Goal: Task Accomplishment & Management: Use online tool/utility

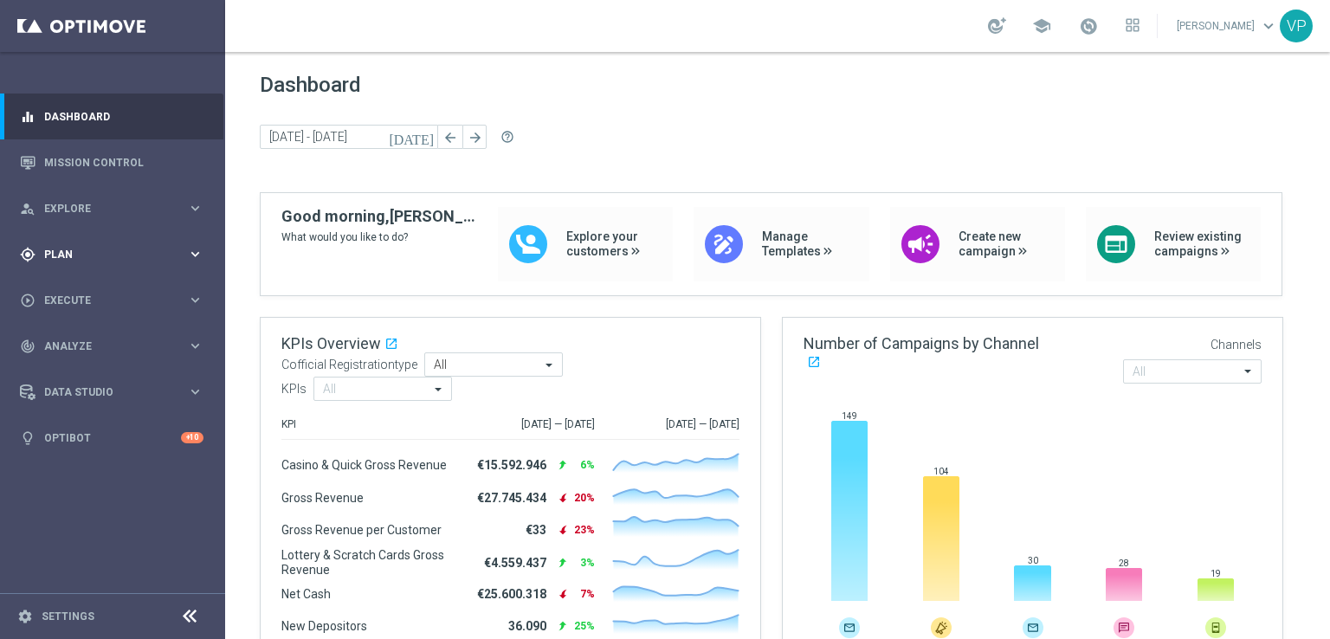
click at [128, 250] on span "Plan" at bounding box center [115, 254] width 143 height 10
click at [87, 338] on span "Templates" at bounding box center [108, 342] width 124 height 10
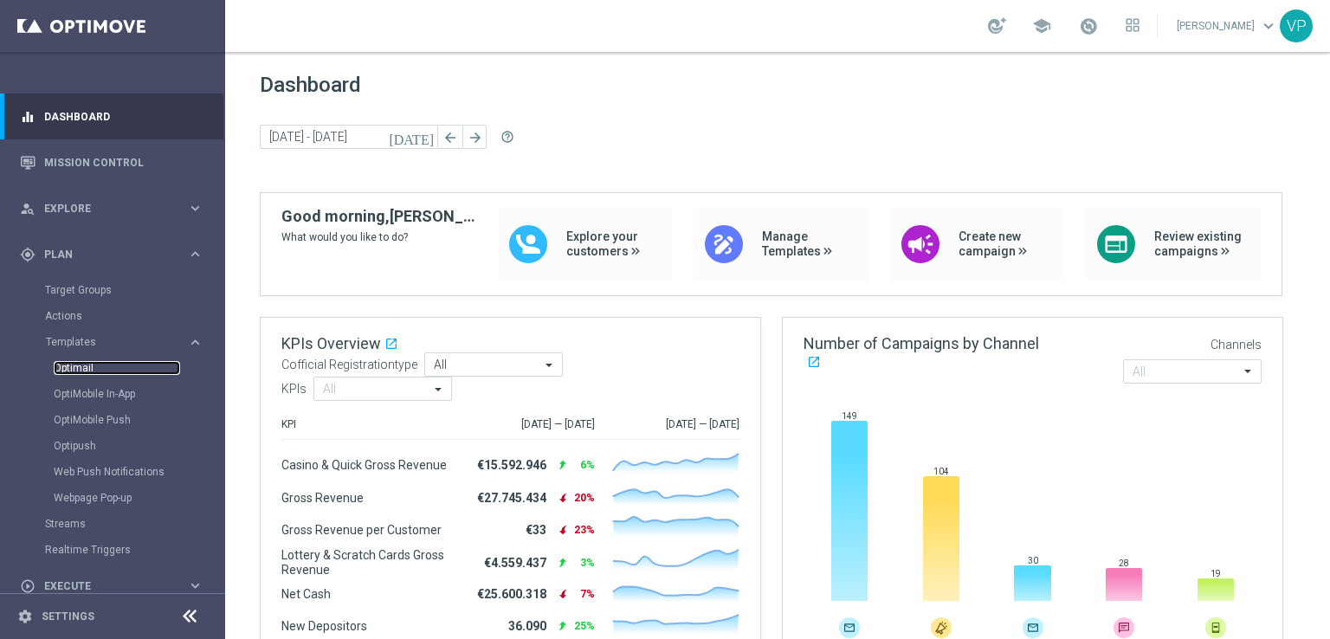
click at [80, 361] on link "Optimail" at bounding box center [117, 368] width 126 height 14
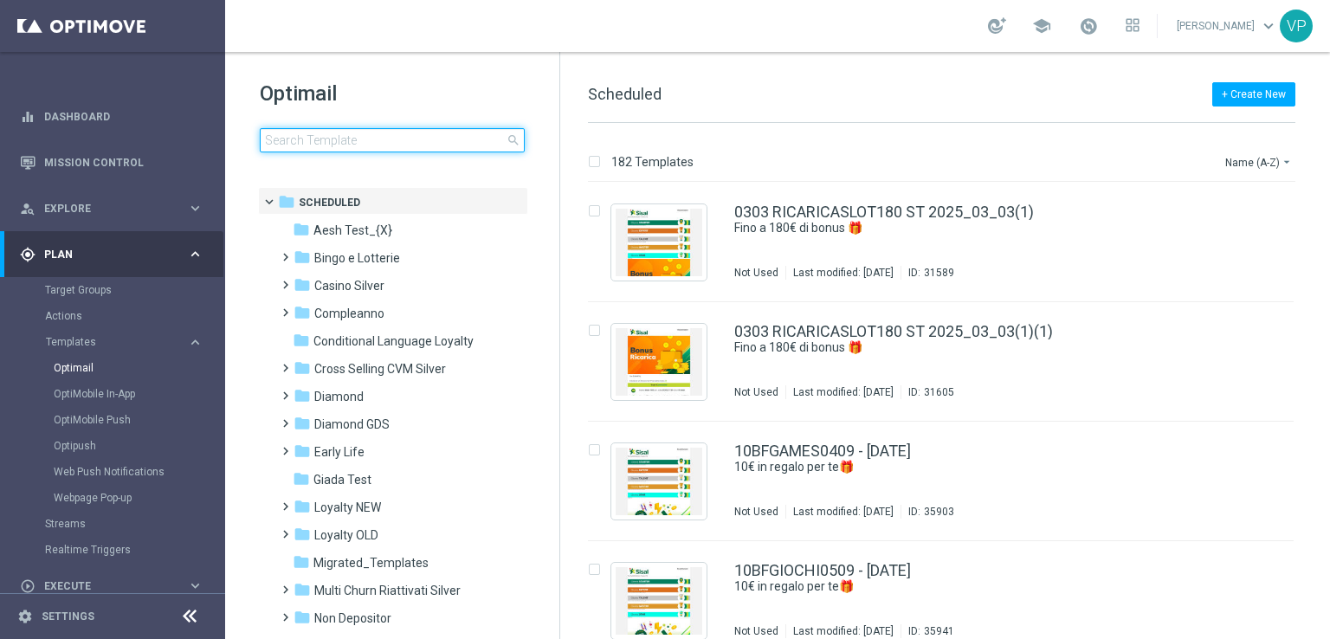
click at [390, 133] on input at bounding box center [392, 140] width 265 height 24
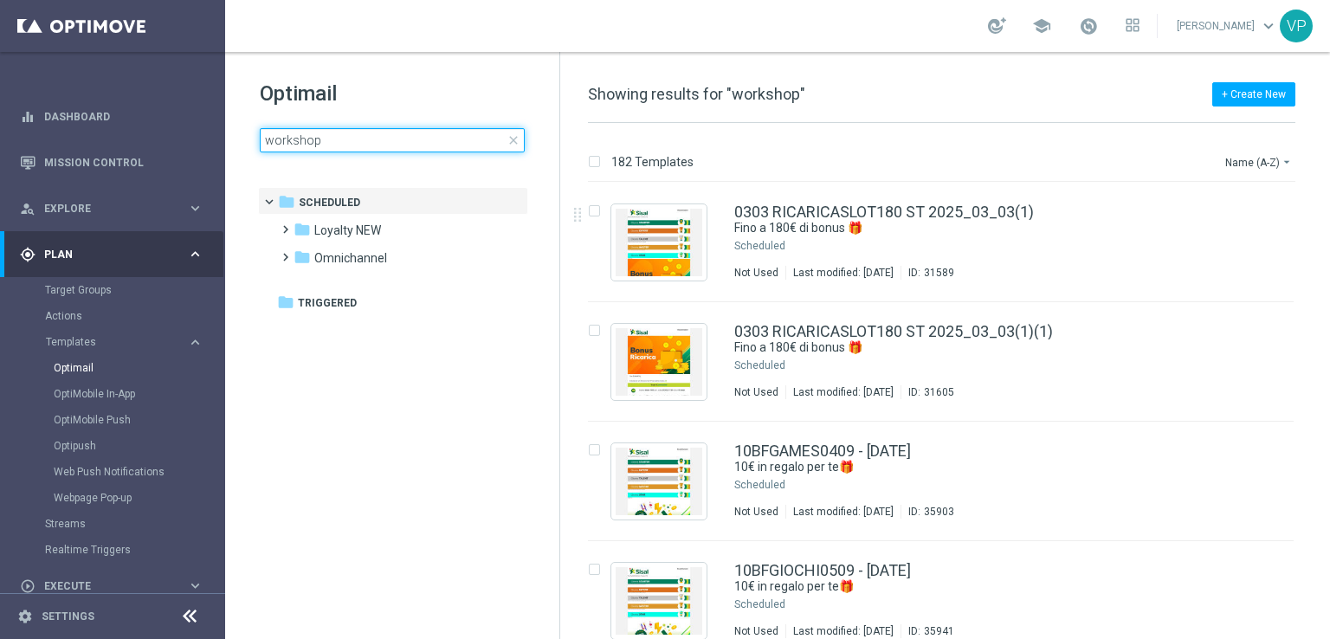
type input "workshop"
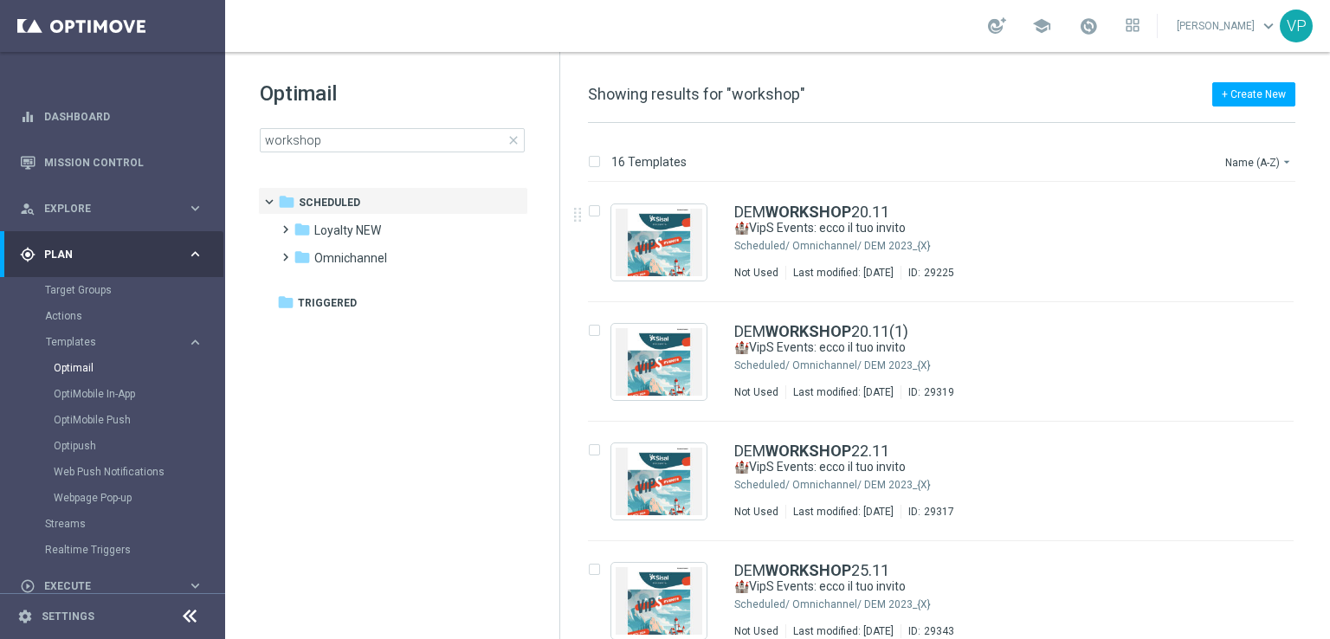
click at [1287, 150] on div "Name (A-Z) arrow_drop_down" at bounding box center [1260, 159] width 72 height 26
click at [1288, 159] on icon "arrow_drop_down" at bounding box center [1287, 162] width 14 height 14
click at [1271, 236] on span "Date Modified (Newest)" at bounding box center [1229, 239] width 116 height 12
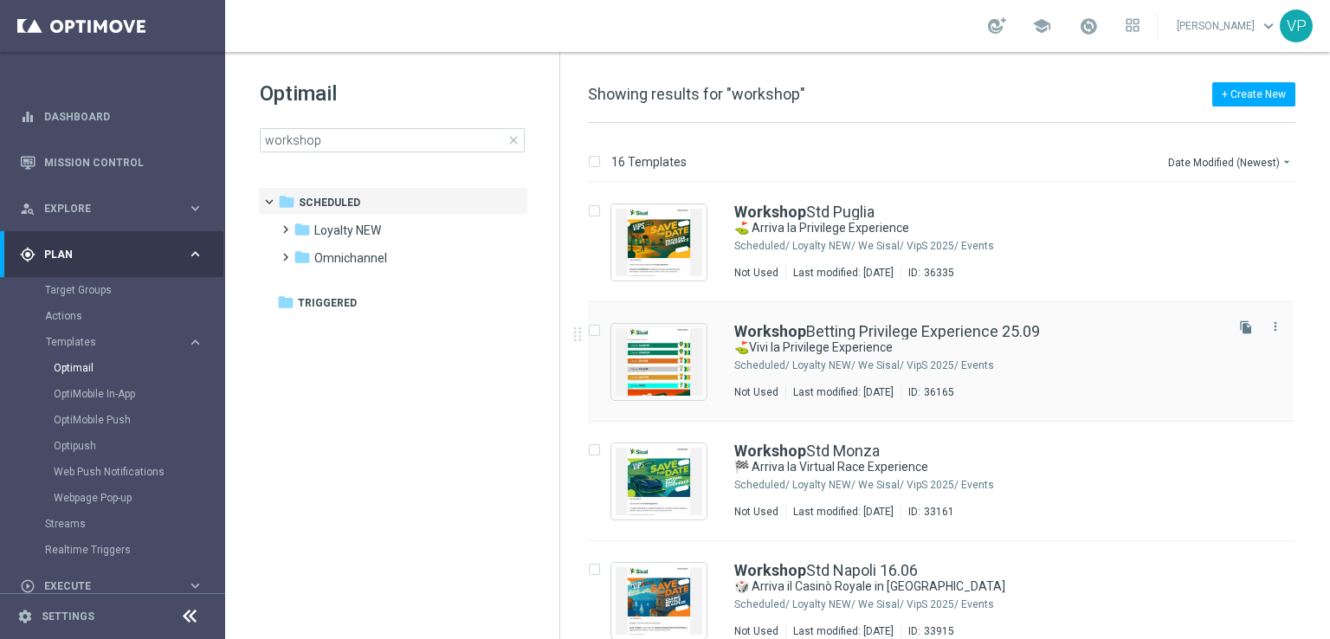
click at [1239, 327] on icon "file_copy" at bounding box center [1246, 327] width 14 height 14
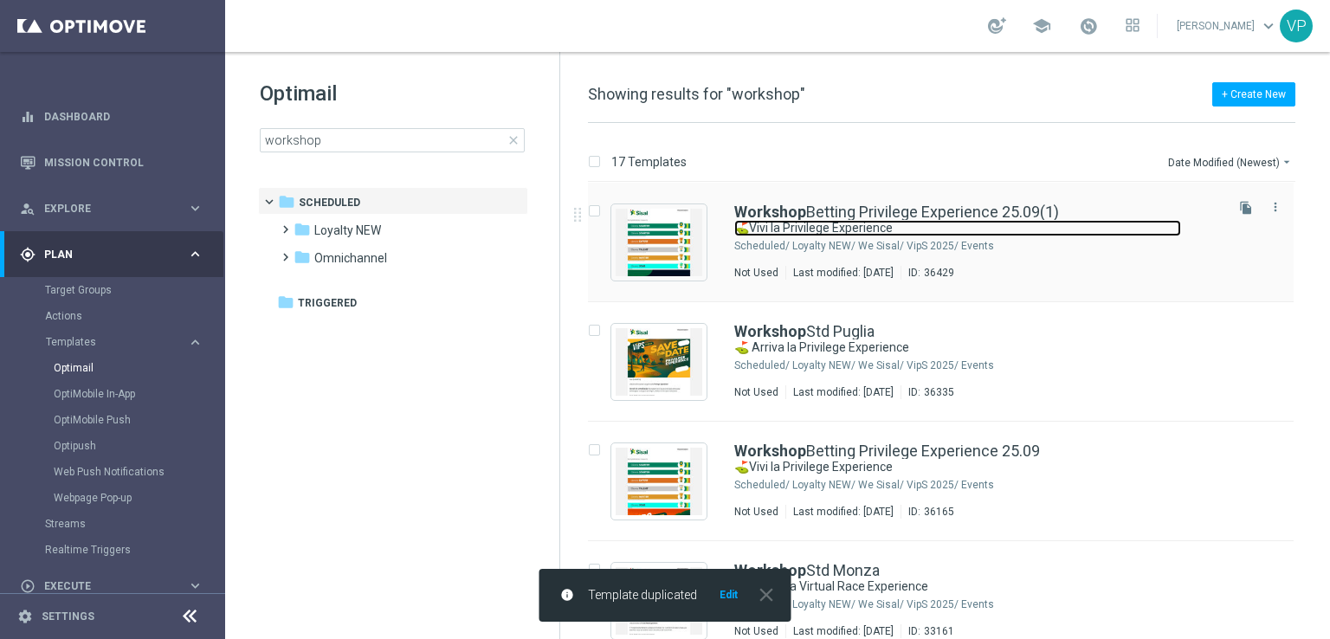
click at [955, 236] on link "⛳Vivi la Privilege Experience" at bounding box center [957, 228] width 447 height 16
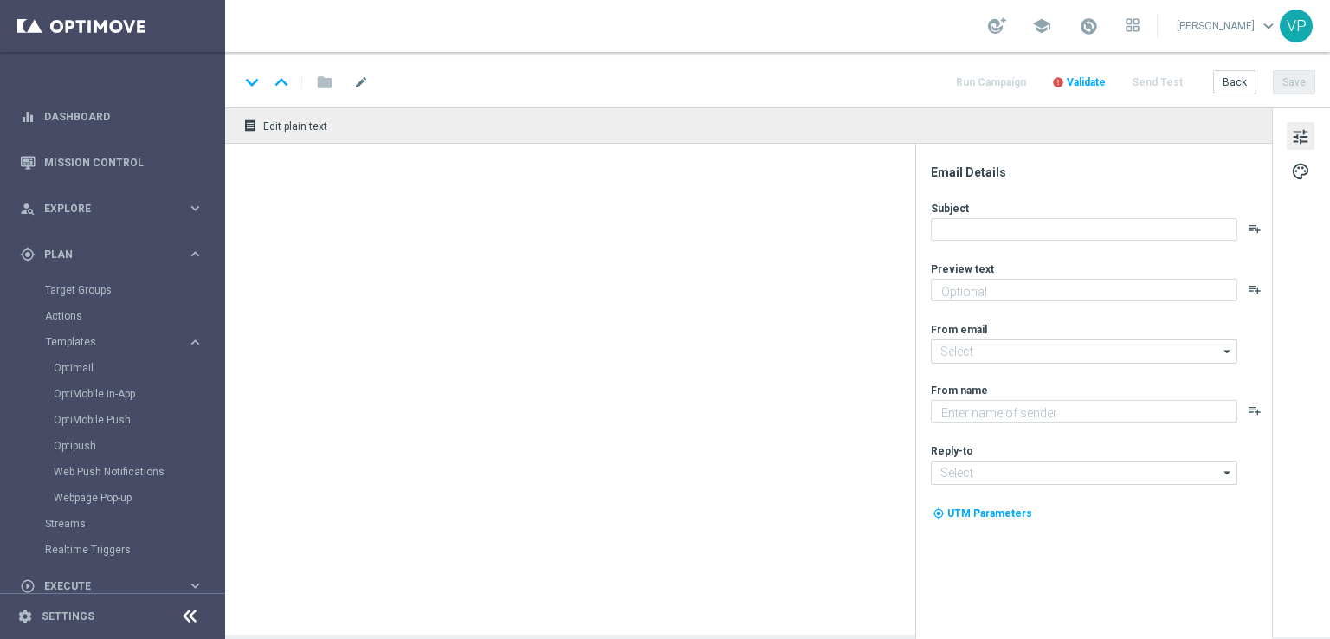
type input "Workshop Betting Privilege Experience 25.09(1)"
type textarea "Un’esperienza esclusiva nel cuore [PERSON_NAME]"
type textarea "Sisal"
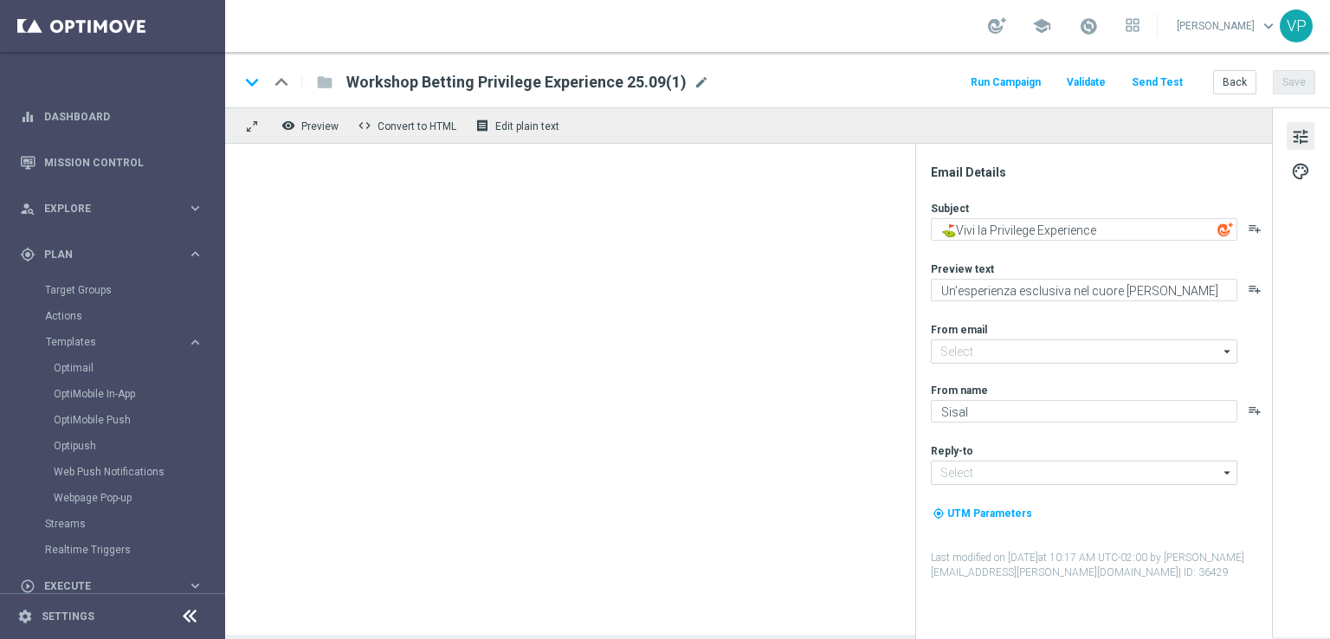
type input "[EMAIL_ADDRESS][DOMAIN_NAME]"
click at [522, 87] on span "Workshop Betting Privilege Experience 25.09(1)" at bounding box center [516, 82] width 340 height 21
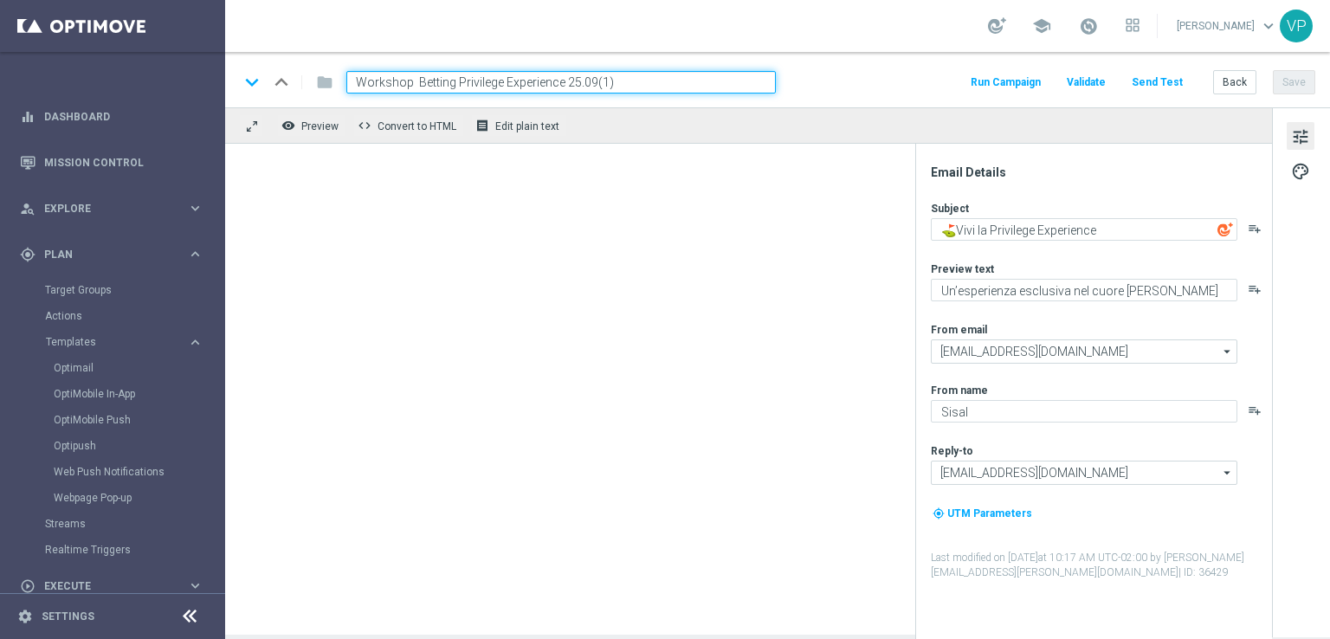
click at [424, 82] on input "Workshop Betting Privilege Experience 25.09(1)" at bounding box center [561, 82] width 430 height 23
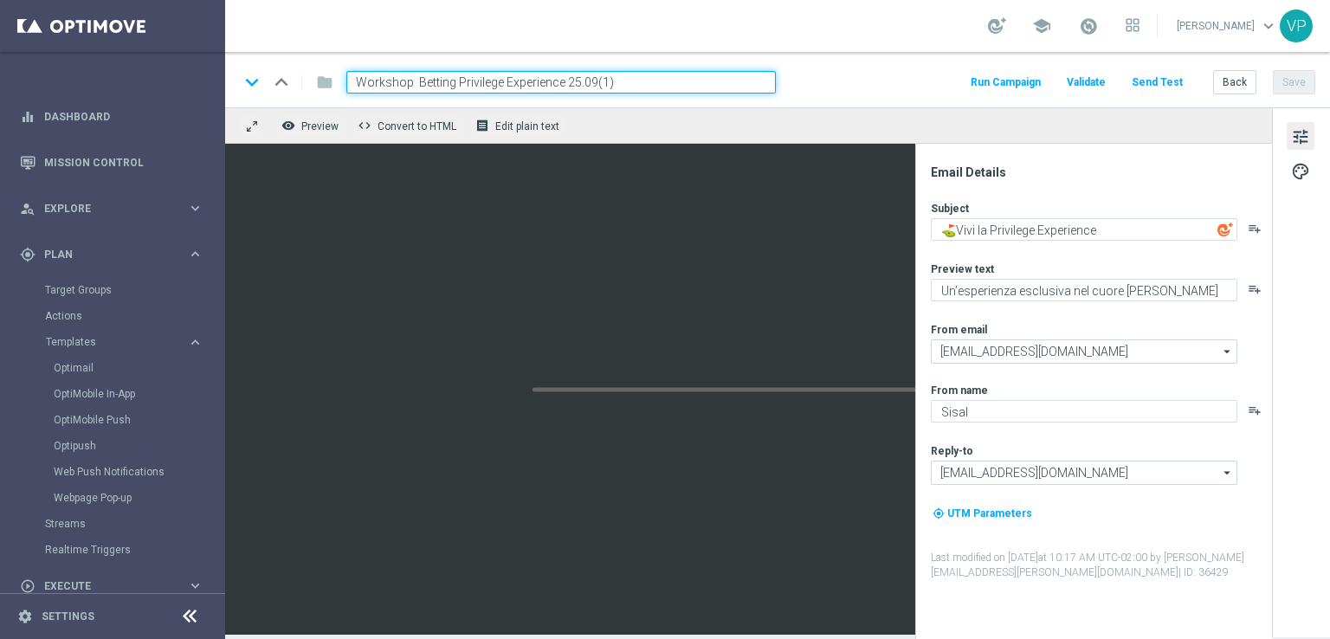
click at [424, 82] on input "Workshop Betting Privilege Experience 25.09(1)" at bounding box center [561, 82] width 430 height 23
click at [477, 84] on input "Workshop Casinò Privilege Experience 25.09(1)" at bounding box center [561, 82] width 430 height 23
click at [569, 81] on input "Workshop Casinò Skyway Experience 25.09(1)" at bounding box center [561, 82] width 430 height 23
drag, startPoint x: 558, startPoint y: 85, endPoint x: 658, endPoint y: 77, distance: 100.8
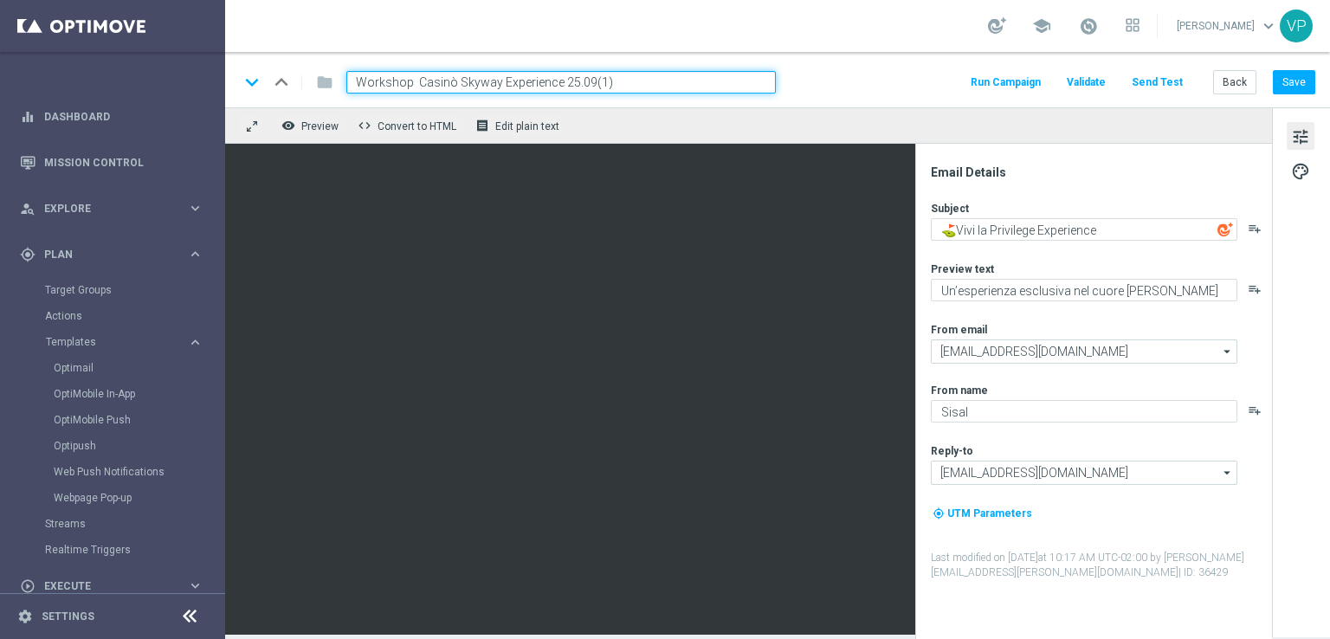
click at [658, 77] on input "Workshop Casinò Skyway Experience 25.09(1)" at bounding box center [561, 82] width 430 height 23
type input "Workshop Casinò Skyway Experience 11.10"
click at [625, 130] on div "remove_red_eye Preview code Convert to HTML receipt Edit plain text" at bounding box center [748, 125] width 1047 height 36
click at [1284, 80] on button "Save" at bounding box center [1294, 82] width 42 height 24
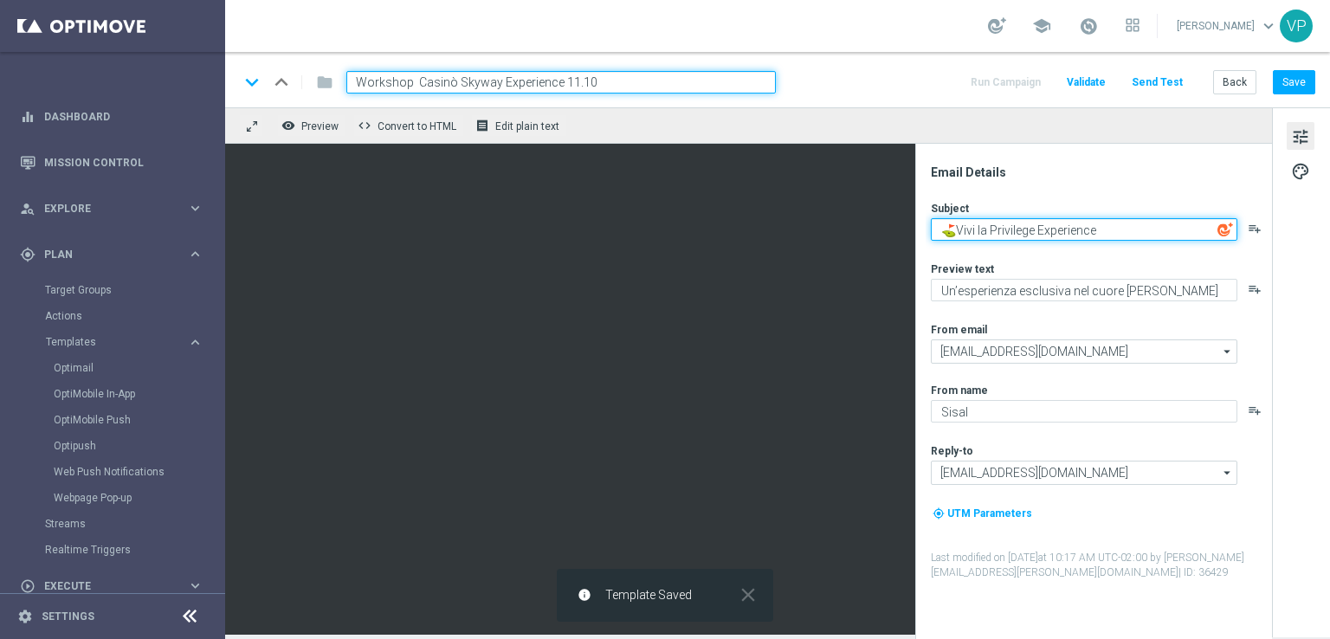
click at [980, 231] on textarea "⛳Vivi la Privilege Experience" at bounding box center [1084, 229] width 307 height 23
click at [960, 230] on textarea "⛳Vivi la Privilege Experience" at bounding box center [1084, 229] width 307 height 23
click at [952, 230] on textarea "⛳Vivi la Privilege Experience" at bounding box center [1084, 229] width 307 height 23
click at [1085, 232] on textarea "✨Vivi la Privilege Experience" at bounding box center [1084, 229] width 307 height 23
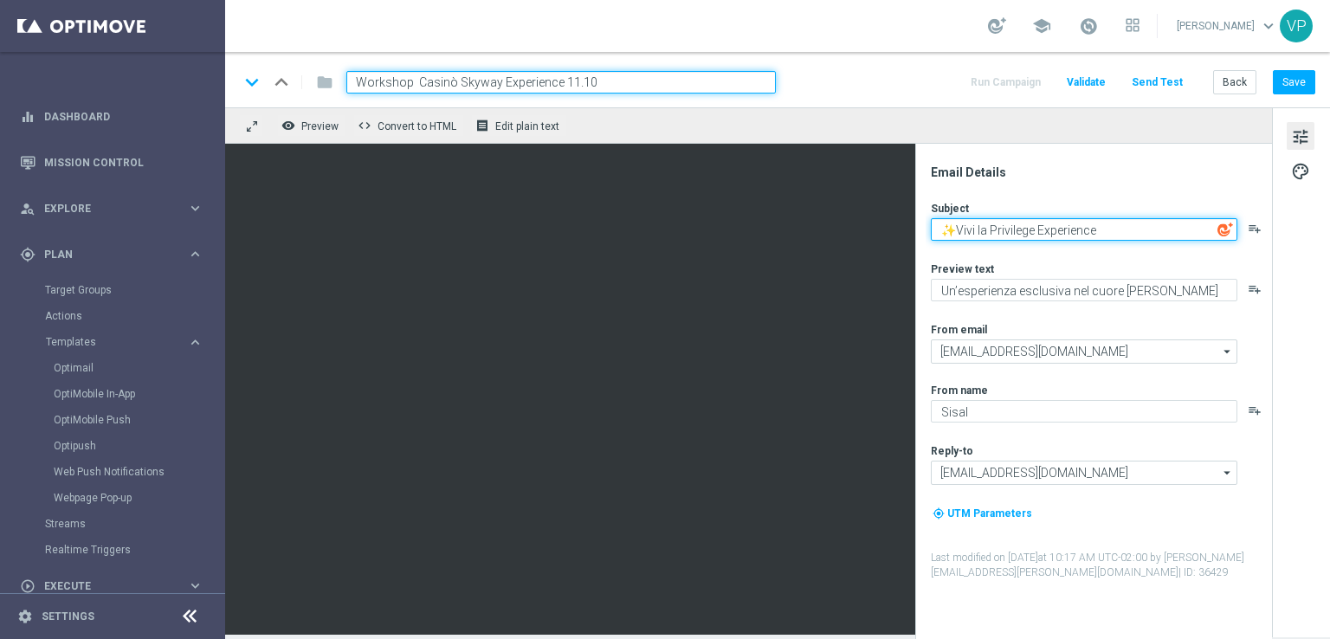
click at [999, 233] on textarea "✨Vivi la Privilege Experience" at bounding box center [1084, 229] width 307 height 23
click at [951, 231] on textarea "✨Vivi la Skyway Experience" at bounding box center [1084, 229] width 307 height 23
click at [944, 229] on textarea "✨Vivi la Skyway Experience" at bounding box center [1084, 229] width 307 height 23
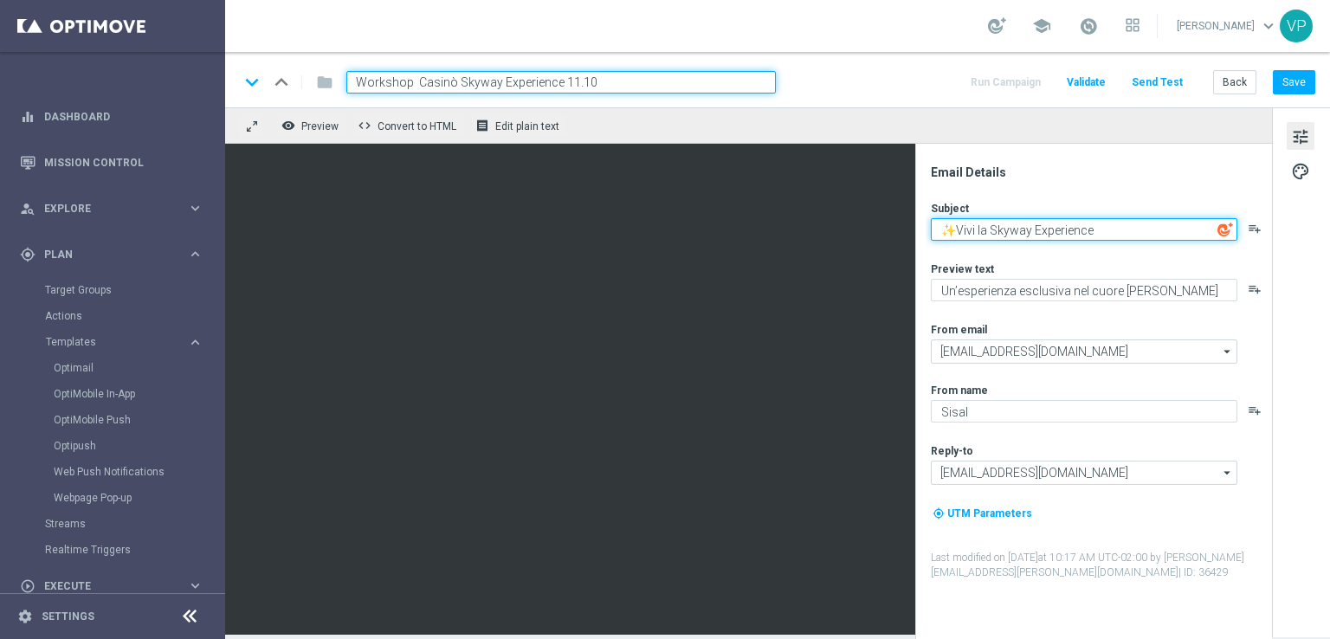
click at [944, 229] on textarea "✨Vivi la Skyway Experience" at bounding box center [1084, 229] width 307 height 23
click at [1135, 227] on textarea "⛰Vivi la Skyway Experience" at bounding box center [1084, 229] width 307 height 23
type textarea "⛰Vivi la Skyway Experience 🔭"
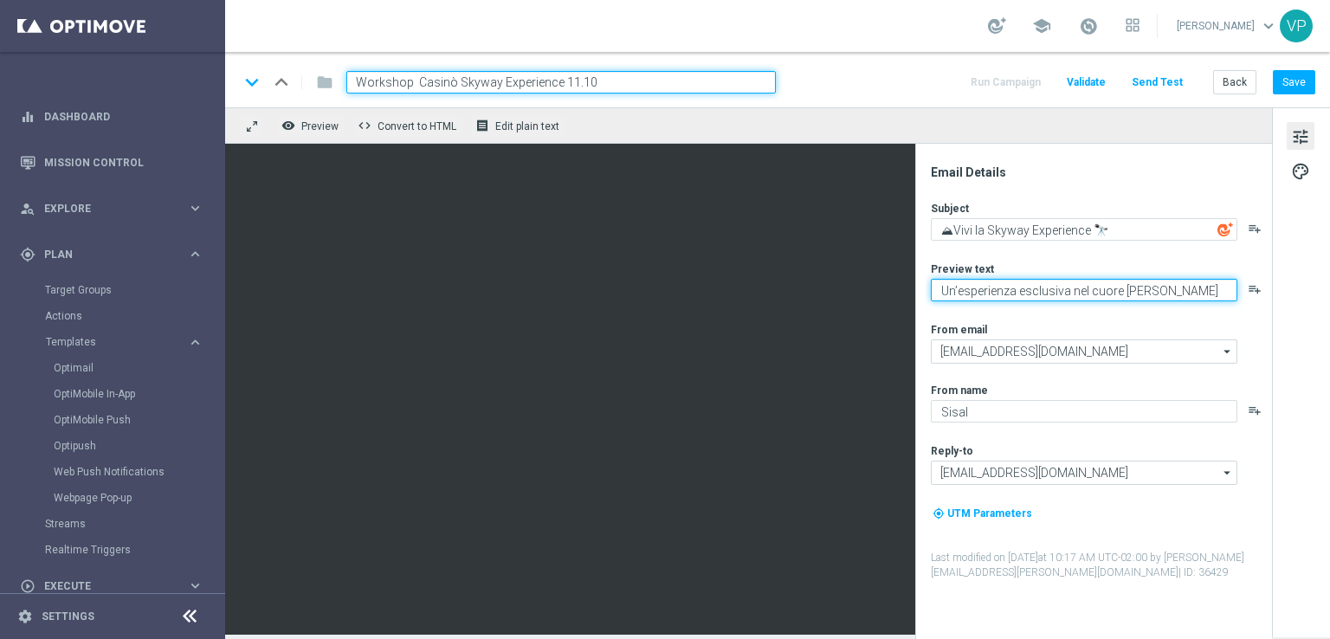
click at [1184, 281] on textarea "Un’esperienza esclusiva nel cuore [PERSON_NAME]" at bounding box center [1084, 290] width 307 height 23
paste textarea "unica tra le vette e l’esclusività Sisal"
type textarea "Un’esperienza unica tra le vette e l’esclusività Sisal"
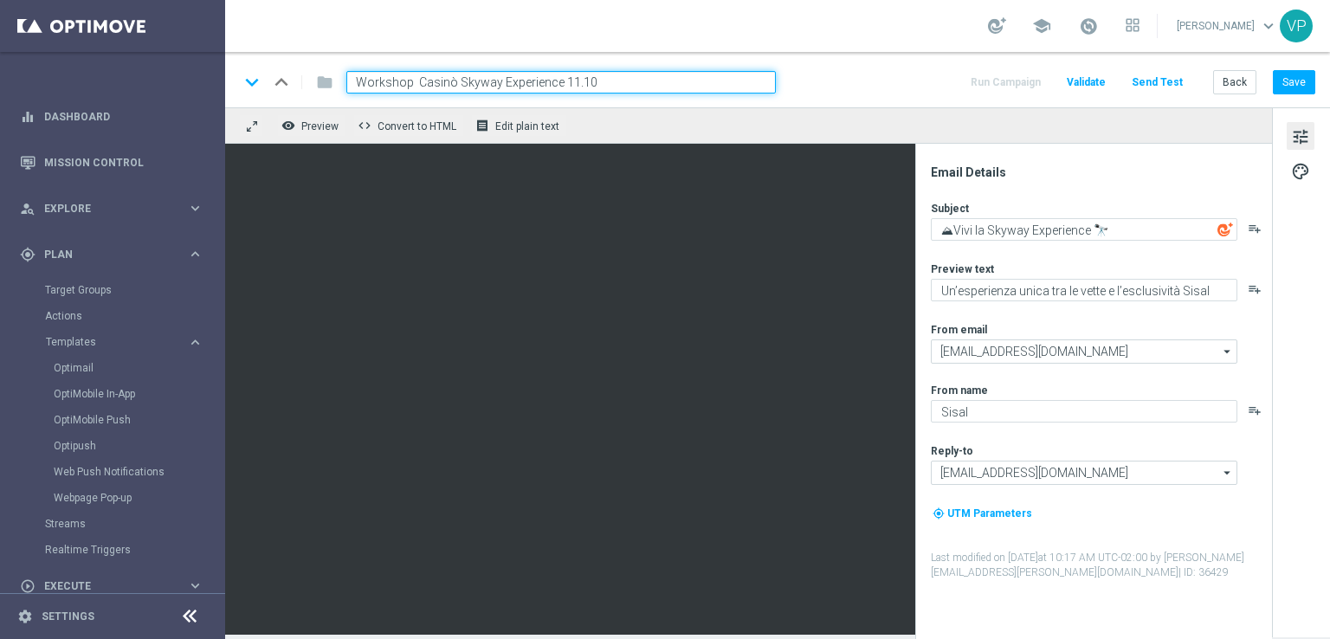
click at [927, 213] on div "Email Details Subject ⛰Vivi la Skyway Experience 🔭 playlist_add Preview text Un…" at bounding box center [1098, 402] width 345 height 475
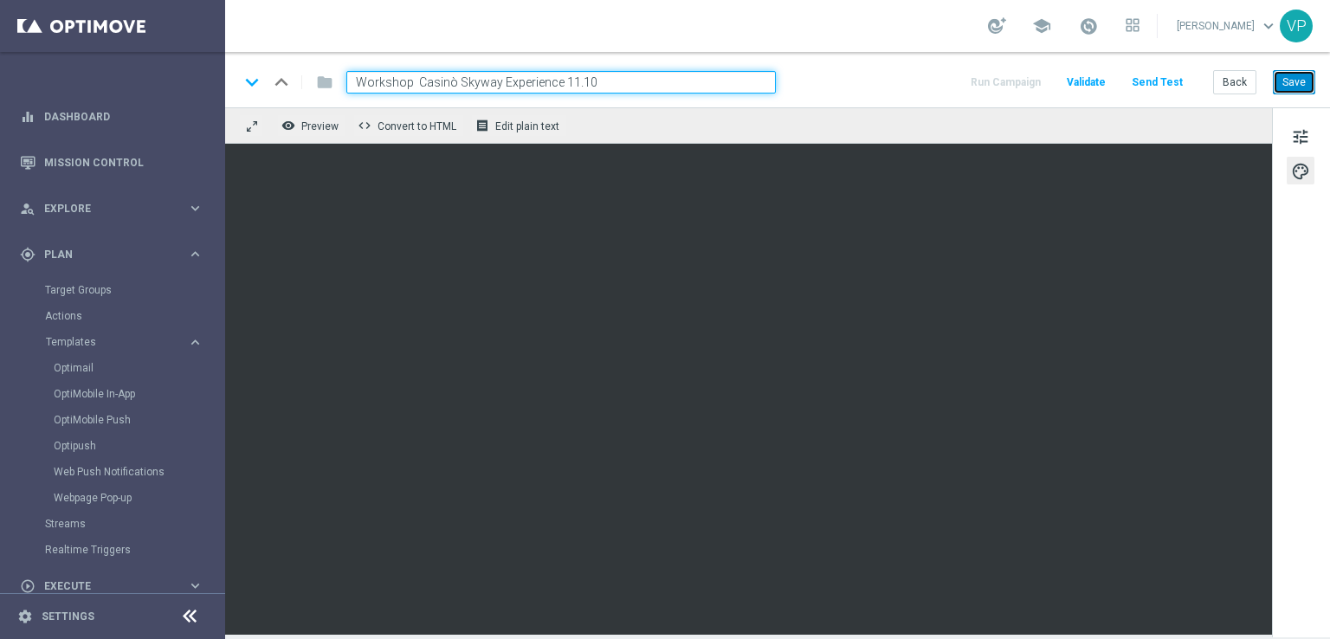
click at [1293, 86] on button "Save" at bounding box center [1294, 82] width 42 height 24
click at [1225, 77] on button "Back" at bounding box center [1234, 82] width 43 height 24
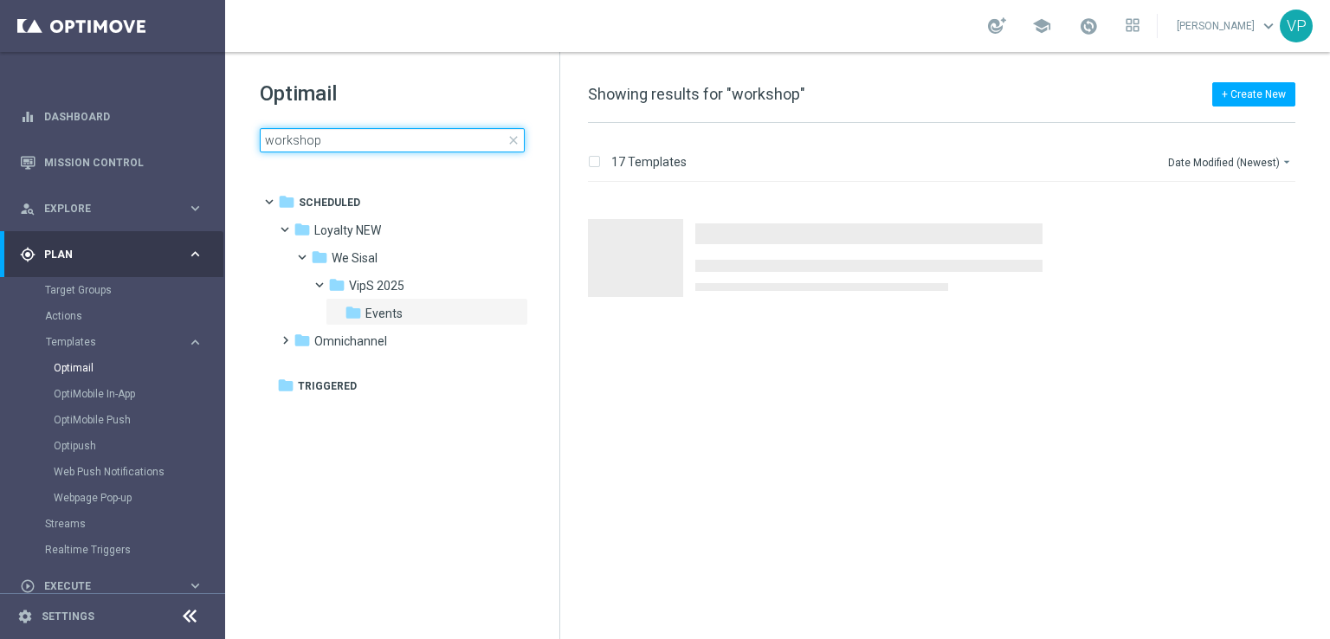
click at [424, 143] on input "workshop" at bounding box center [392, 140] width 265 height 24
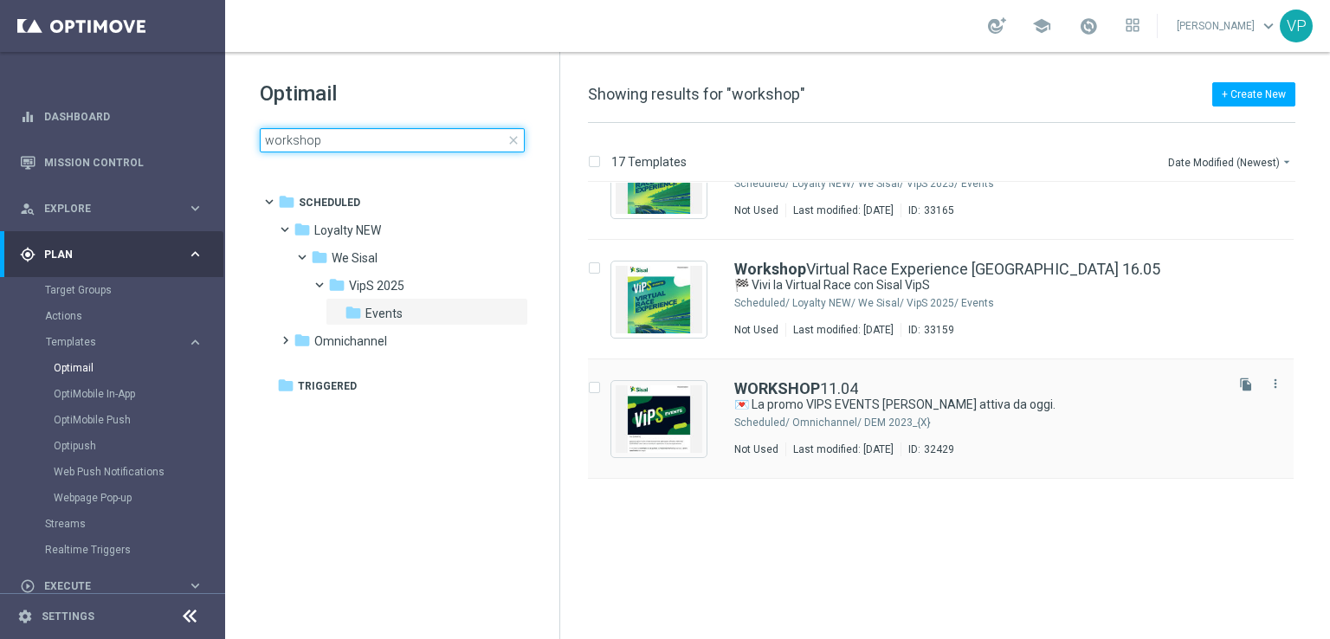
scroll to position [606, 0]
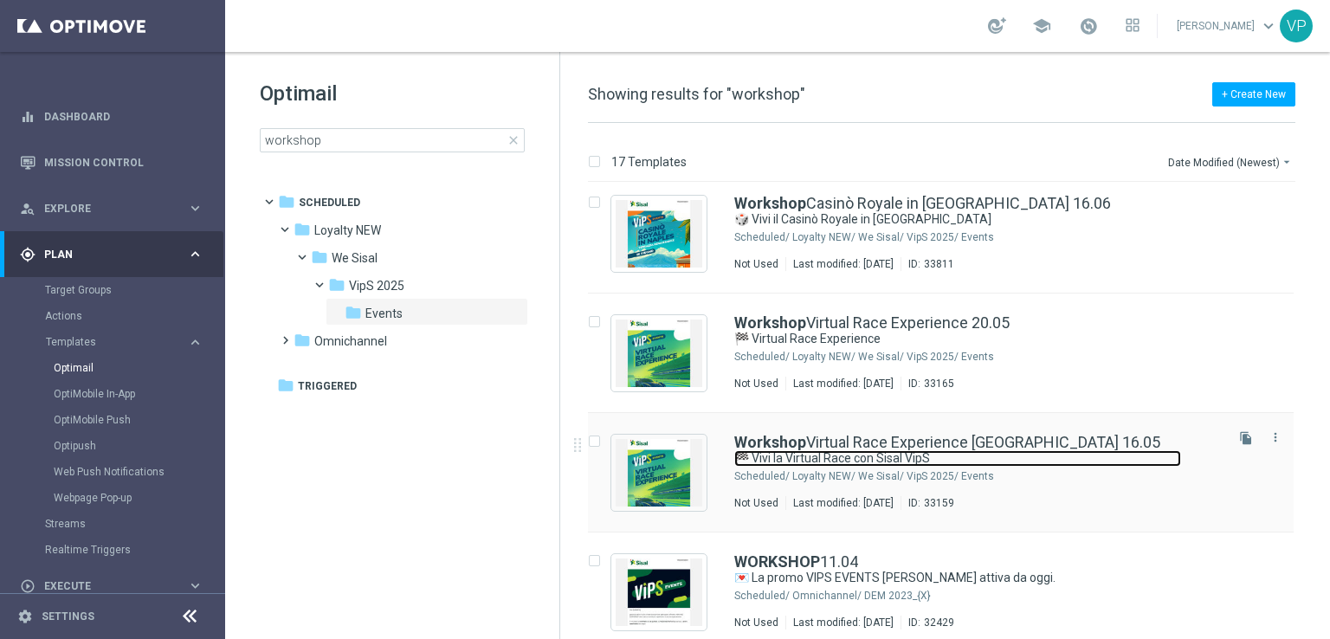
click at [1102, 463] on link "🏁 Vivi la Virtual Race con Sisal VipS" at bounding box center [957, 458] width 447 height 16
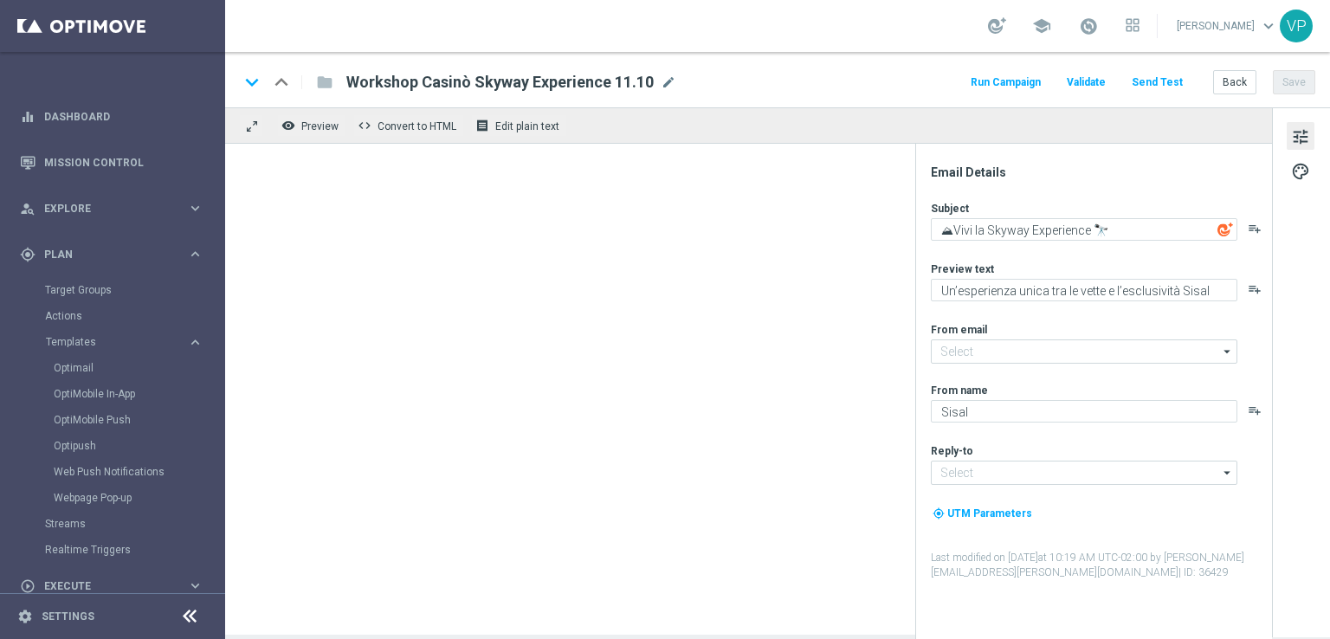
type input "[EMAIL_ADDRESS][DOMAIN_NAME]"
type textarea "🏁 Vivi la Virtual Race con Sisal VipS"
type textarea "Un’esperienza esclusiva all’Autodromo di [GEOGRAPHIC_DATA]"
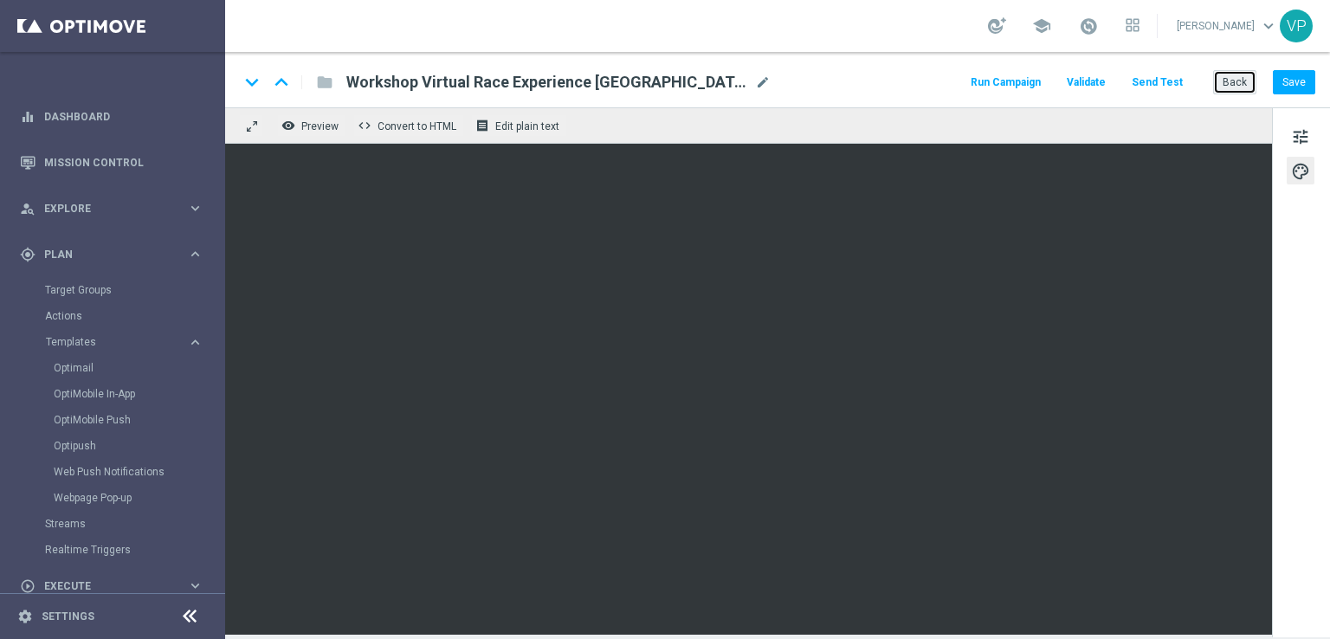
click at [1220, 75] on button "Back" at bounding box center [1234, 82] width 43 height 24
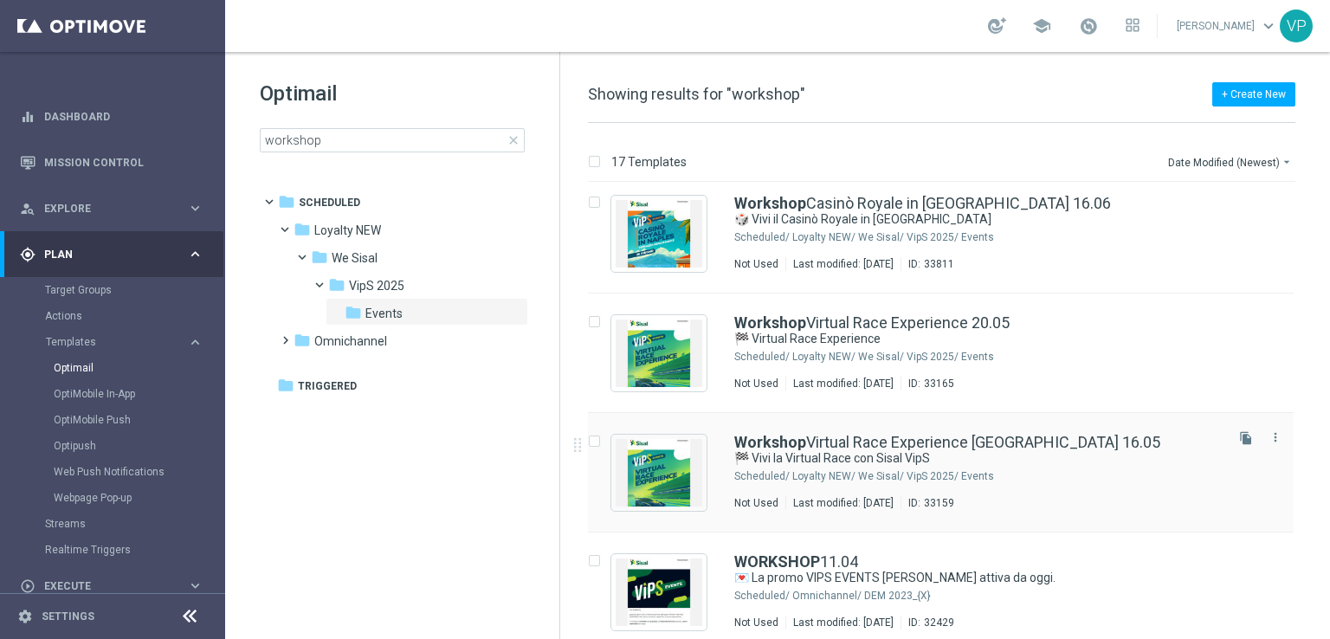
scroll to position [693, 0]
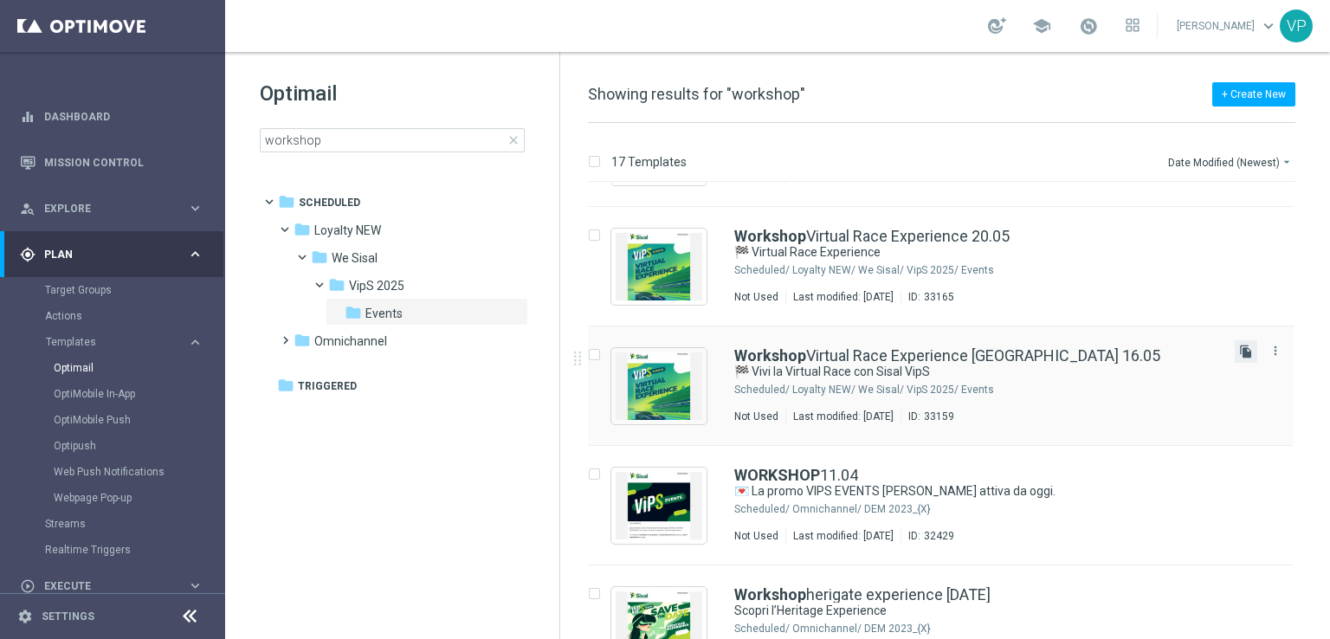
click at [1241, 354] on icon "file_copy" at bounding box center [1246, 352] width 14 height 14
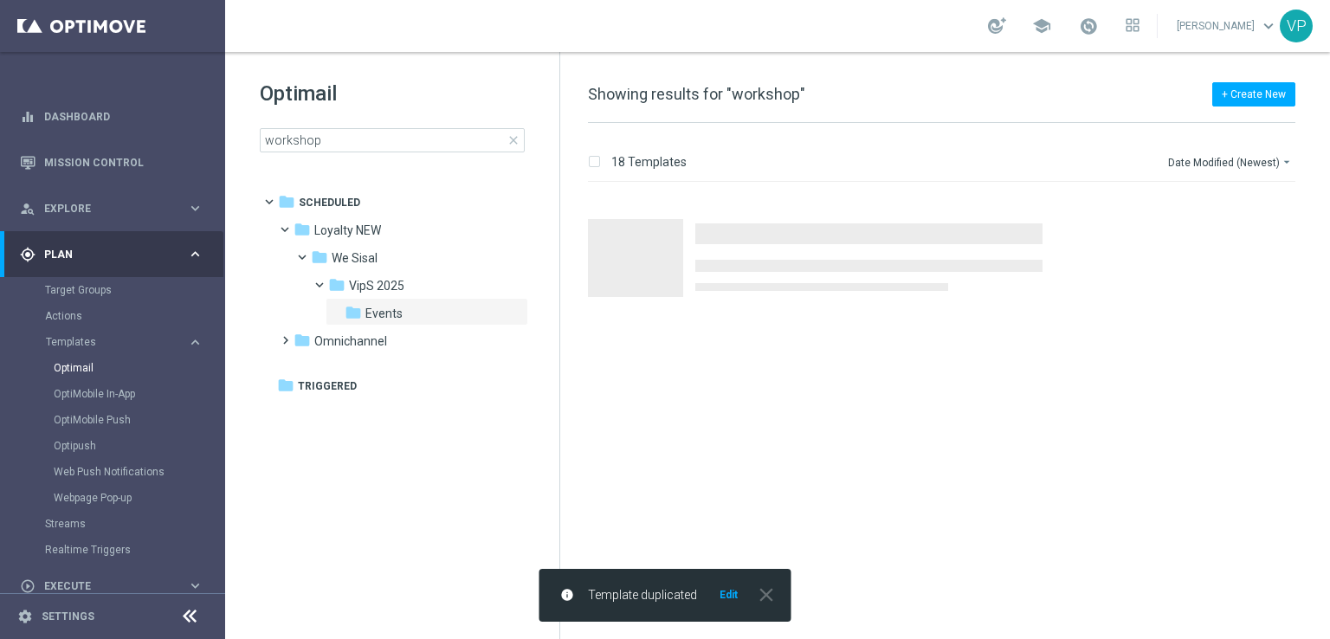
scroll to position [0, 0]
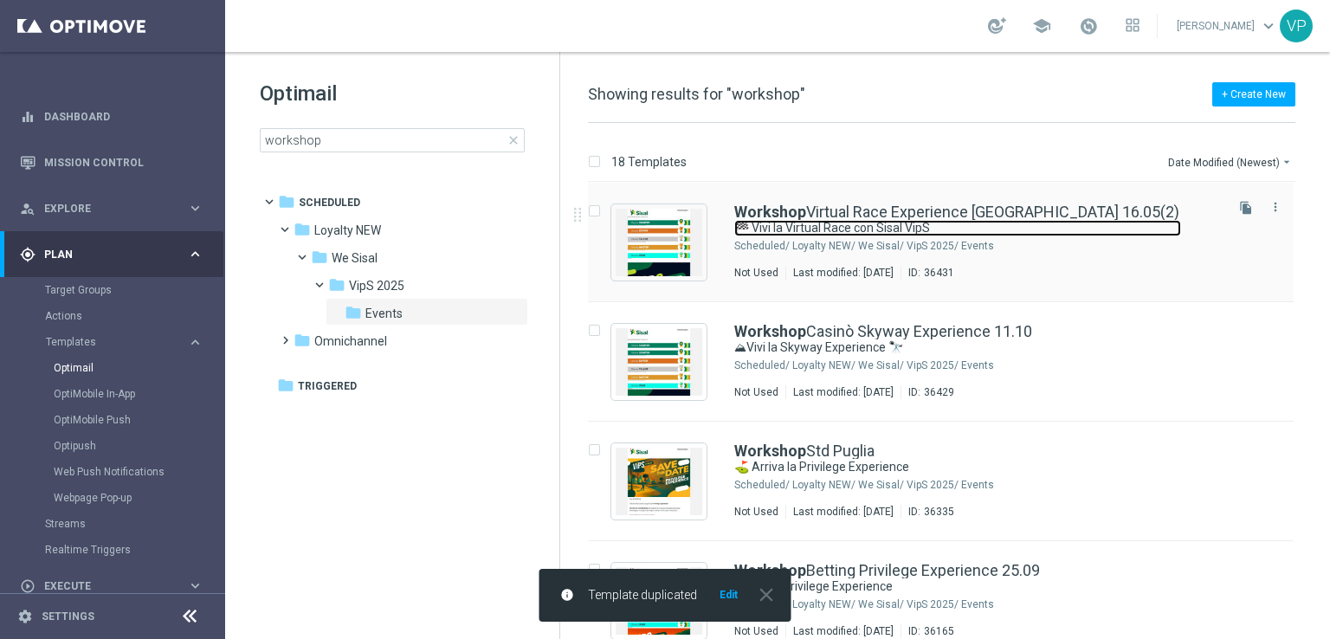
click at [1052, 230] on link "🏁 Vivi la Virtual Race con Sisal VipS" at bounding box center [957, 228] width 447 height 16
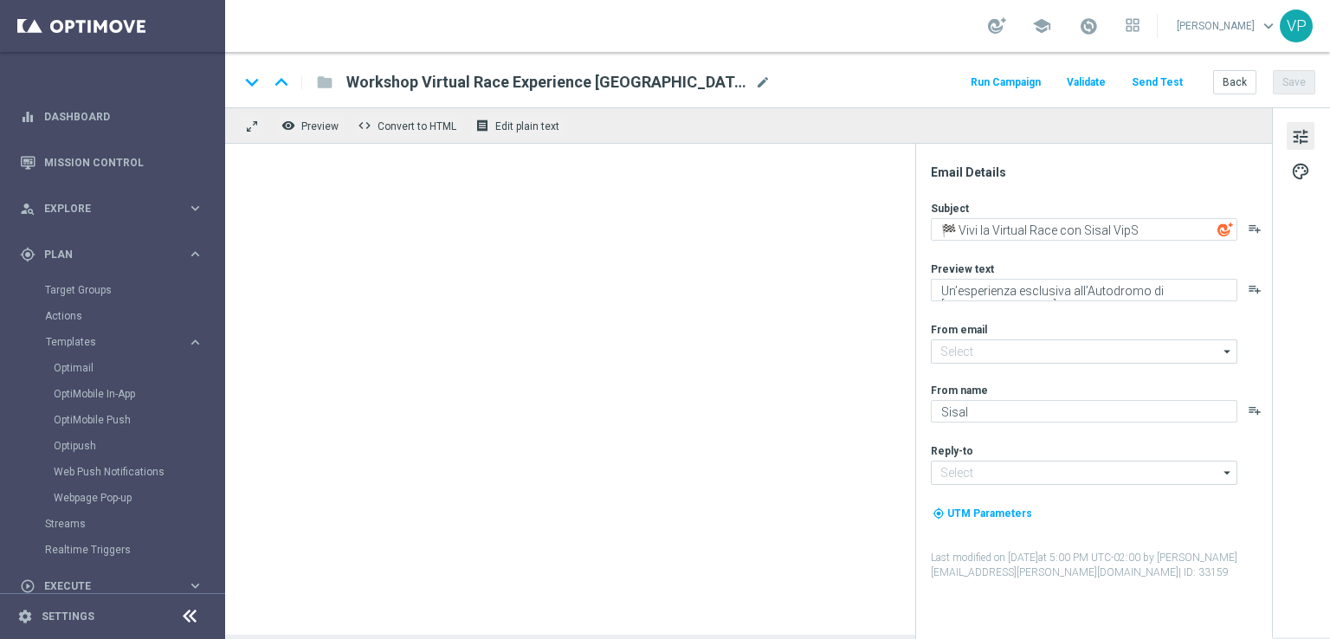
type input "Workshop Virtual Race Experience [GEOGRAPHIC_DATA] 16.05(2)"
type input "[EMAIL_ADDRESS][DOMAIN_NAME]"
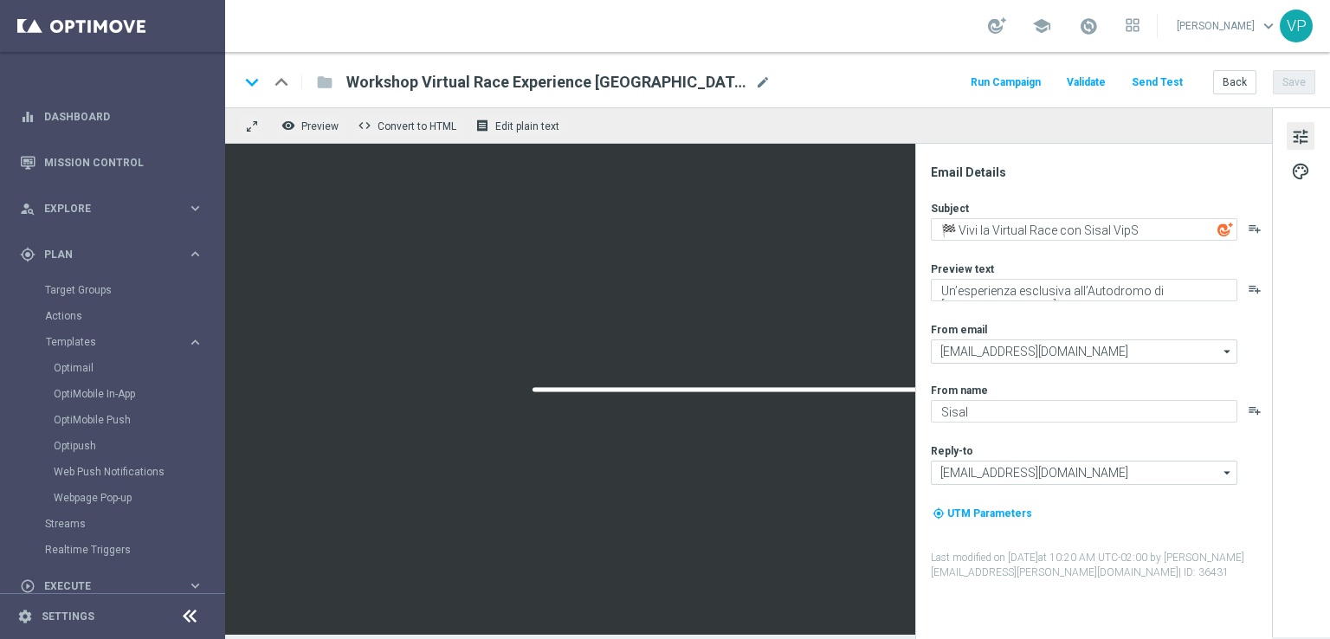
click at [689, 81] on span "Workshop Virtual Race Experience [GEOGRAPHIC_DATA] 16.05(2)" at bounding box center [547, 82] width 402 height 21
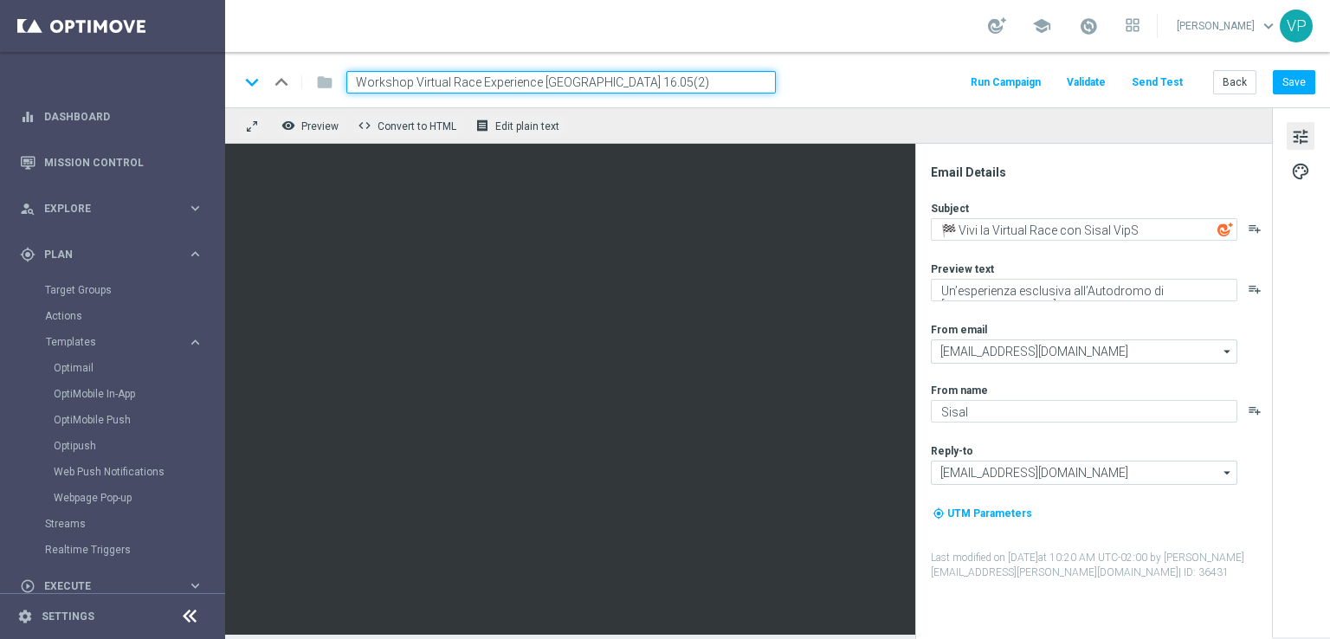
drag, startPoint x: 641, startPoint y: 80, endPoint x: 415, endPoint y: 93, distance: 226.4
click at [415, 93] on input "Workshop Virtual Race Experience [GEOGRAPHIC_DATA] 16.05(2)" at bounding box center [561, 82] width 430 height 23
click at [381, 91] on input "Workshop Skyway Experience Form" at bounding box center [561, 82] width 430 height 23
click at [408, 80] on input "Workshop Skyway Experience Form" at bounding box center [561, 82] width 430 height 23
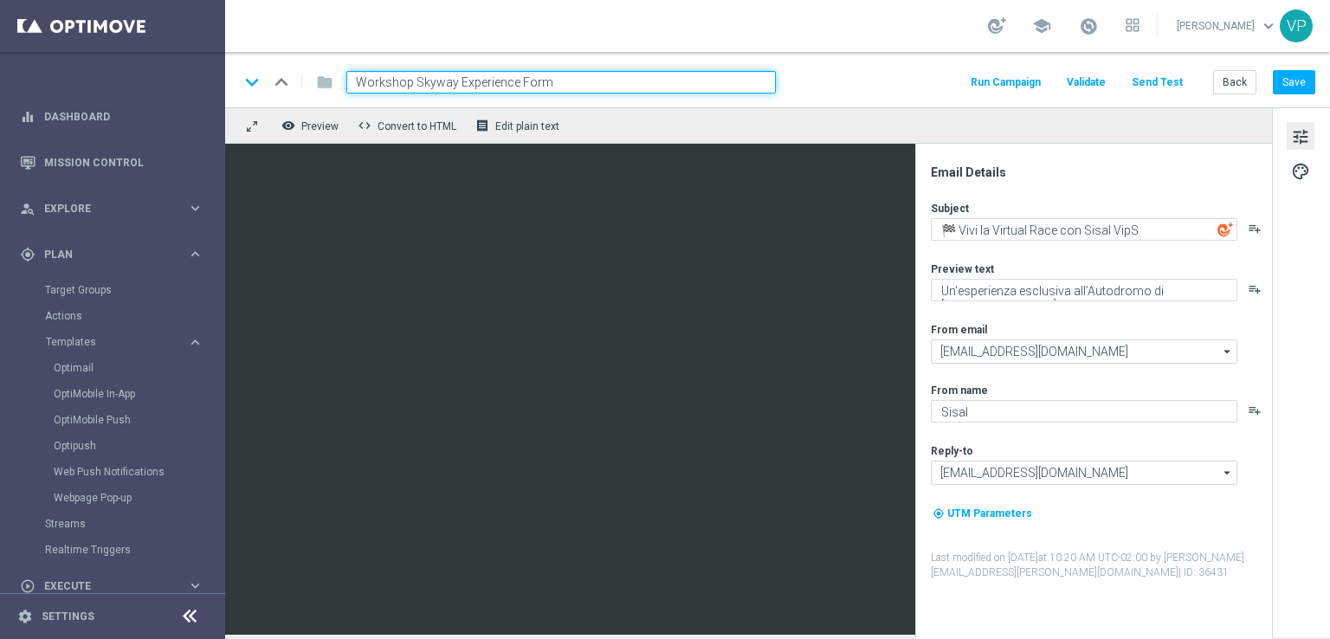
click at [419, 80] on input "Workshop Skyway Experience Form" at bounding box center [561, 82] width 430 height 23
click at [579, 81] on input "Workshop Forma Skyway Experience Form" at bounding box center [561, 82] width 430 height 23
click at [443, 79] on input "Workshop Forma Skyway Experience 11.10" at bounding box center [561, 82] width 430 height 23
type input "Workshop Form Skyway Experience 11.10"
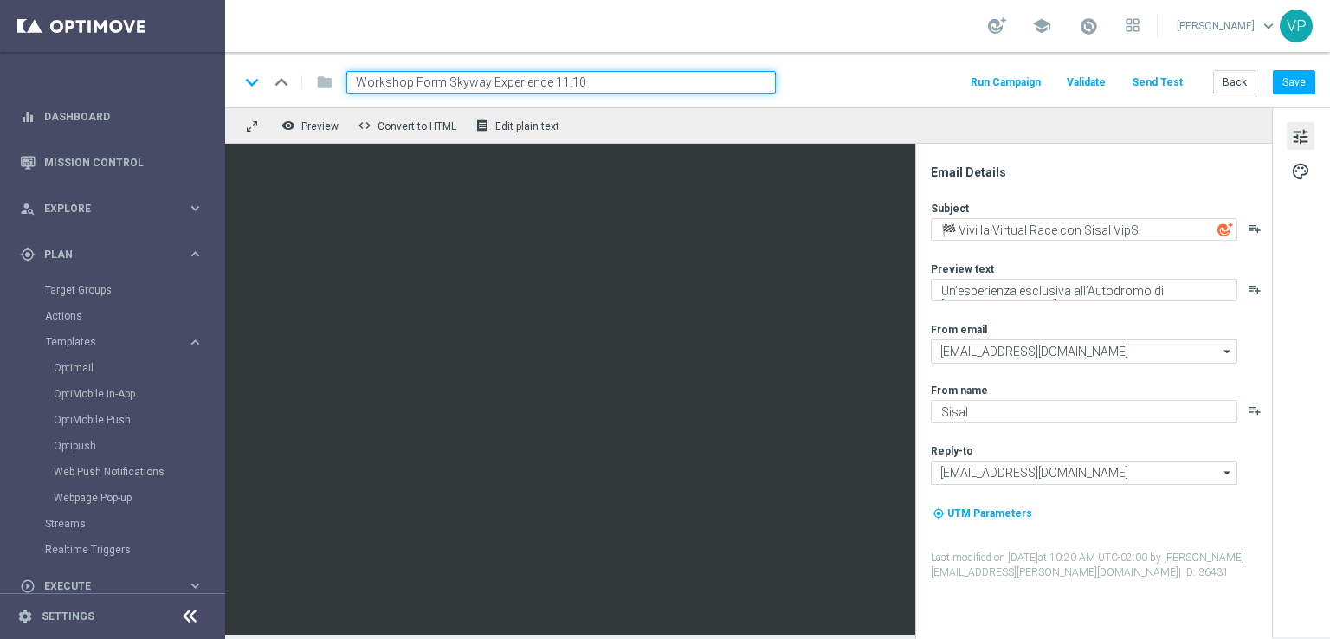
click at [947, 74] on div "keyboard_arrow_down keyboard_arrow_up folder Workshop Form Skyway Experience 11…" at bounding box center [777, 82] width 1077 height 23
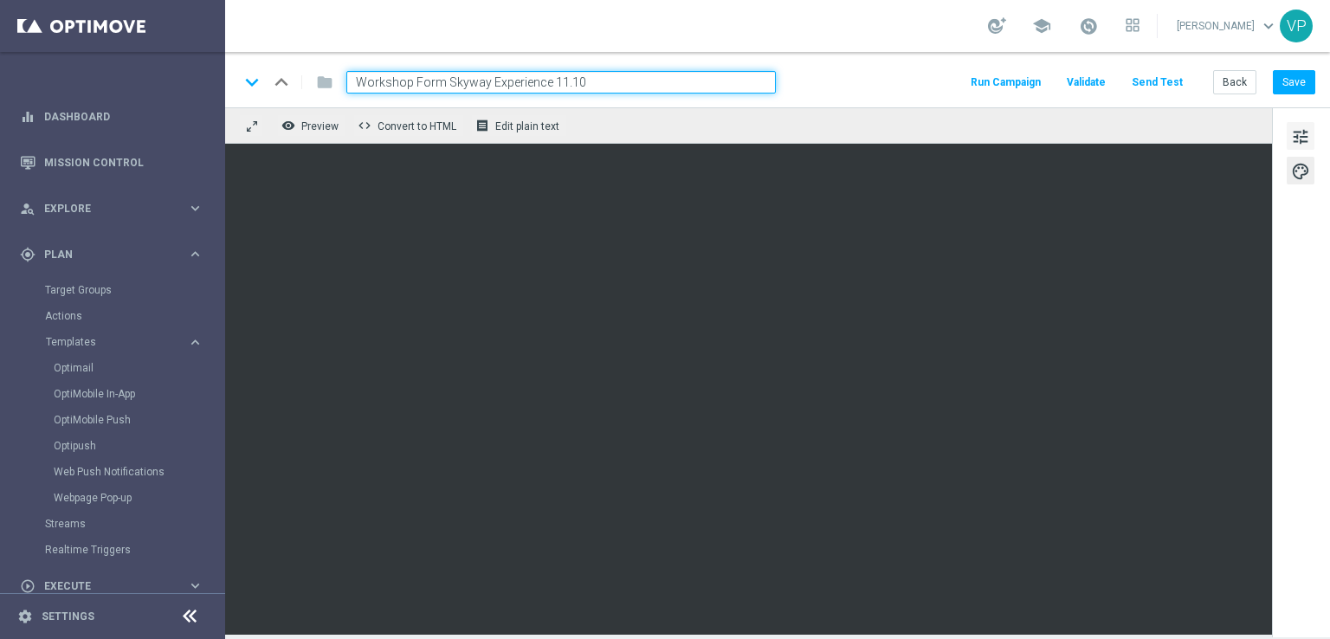
click at [1292, 139] on span "tune" at bounding box center [1300, 137] width 19 height 23
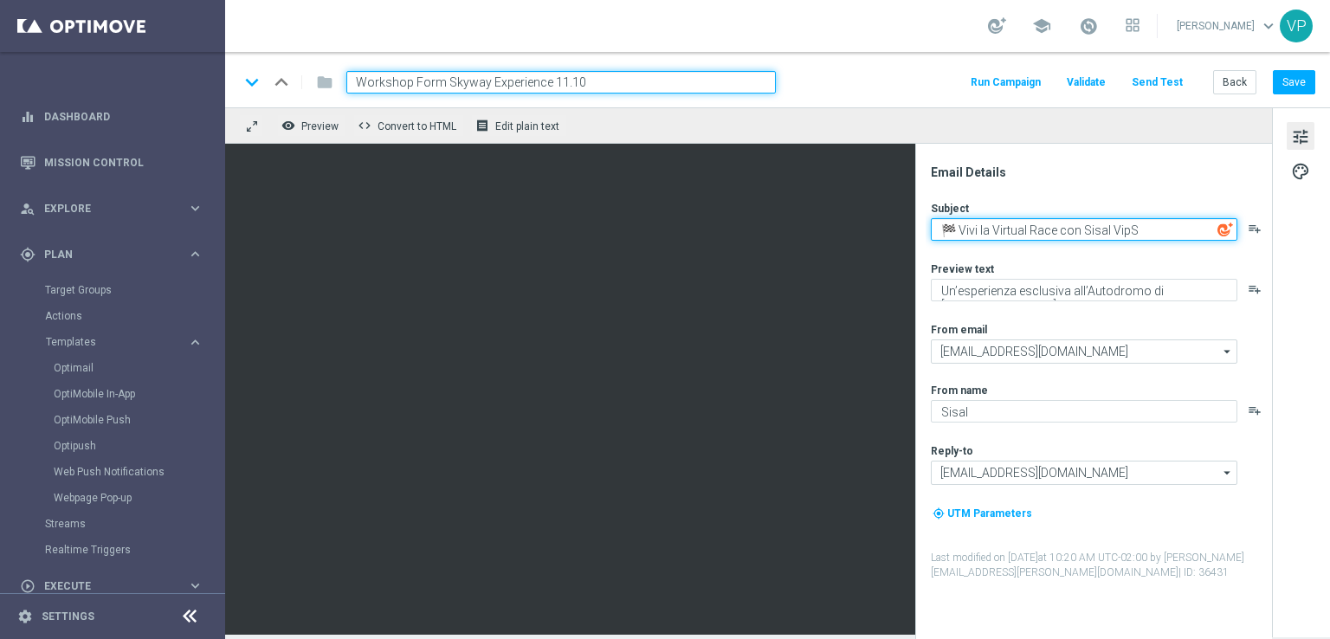
paste textarea "Vivi la Skyway Experience"
click at [936, 226] on textarea "Vivi la Skyway Experience" at bounding box center [1084, 229] width 307 height 23
click at [953, 233] on textarea "🏔⛰Vivi la Skyway Experience" at bounding box center [1084, 229] width 307 height 23
click at [1157, 223] on textarea "⛰Vivi la Skyway Experience" at bounding box center [1084, 229] width 307 height 23
type textarea "⛰Vivi la Skyway Experience🔭"
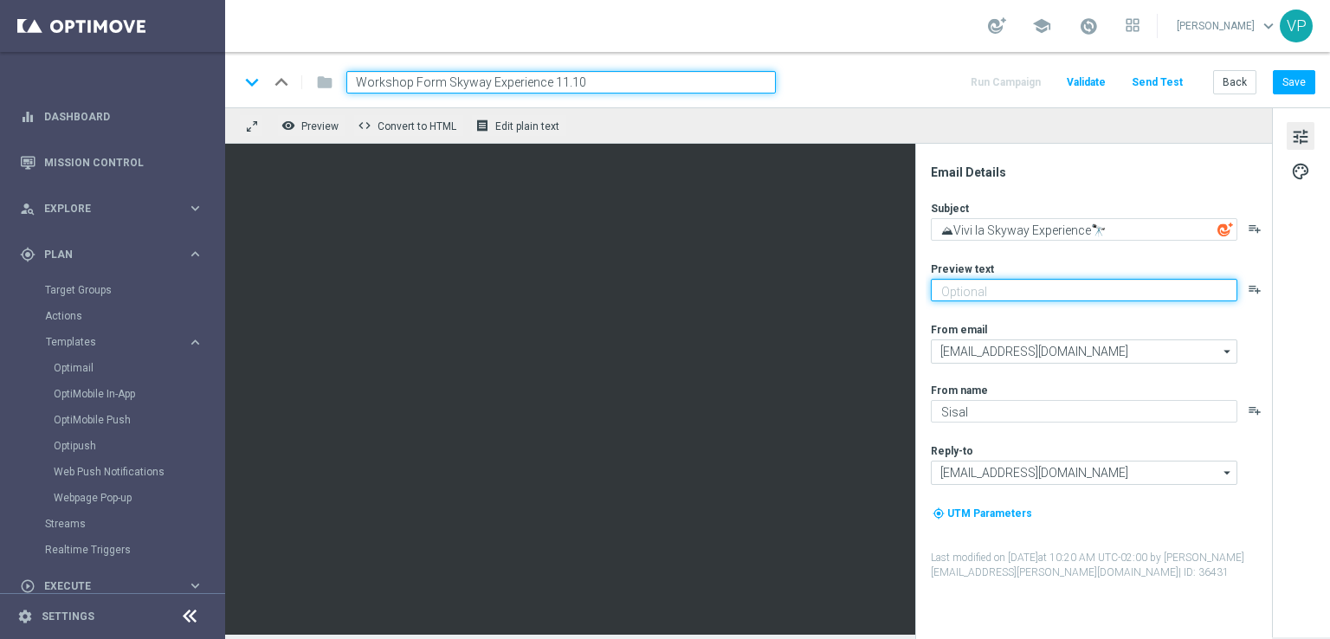
paste textarea "Un’esperienza unica tra le vette e l’esclusività Sisal"
type textarea "Un’esperienza unica tra le vette e l’esclusività Sisal"
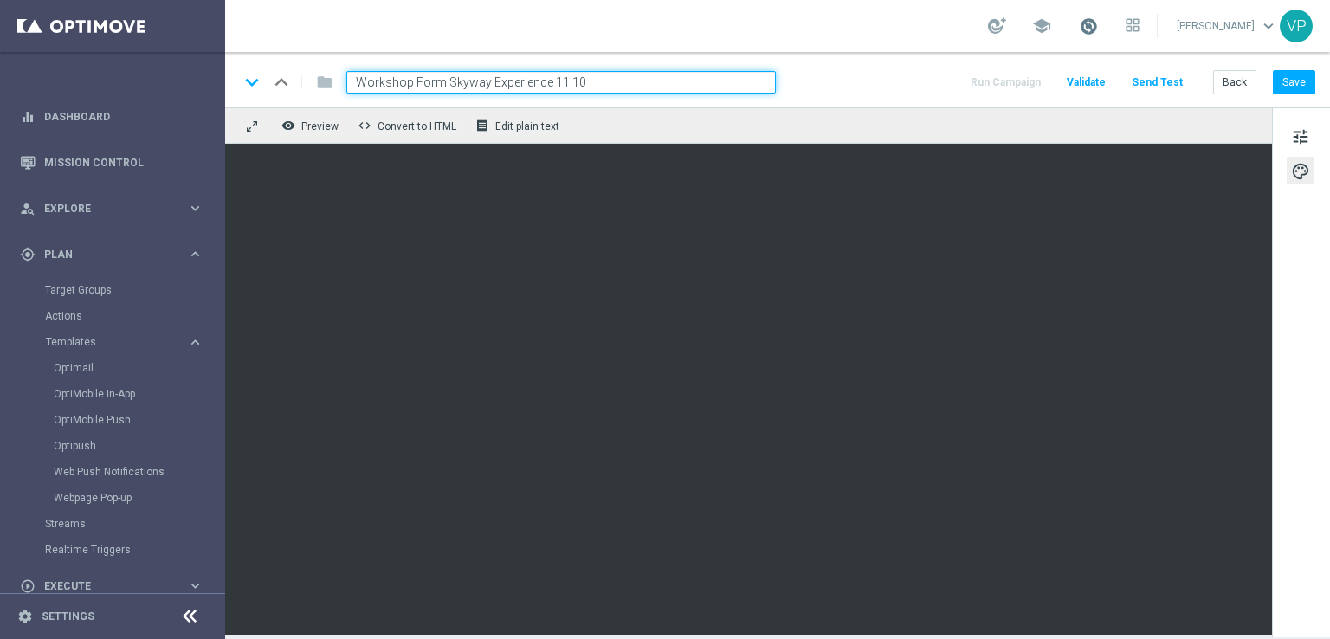
click at [1091, 29] on span at bounding box center [1088, 25] width 19 height 19
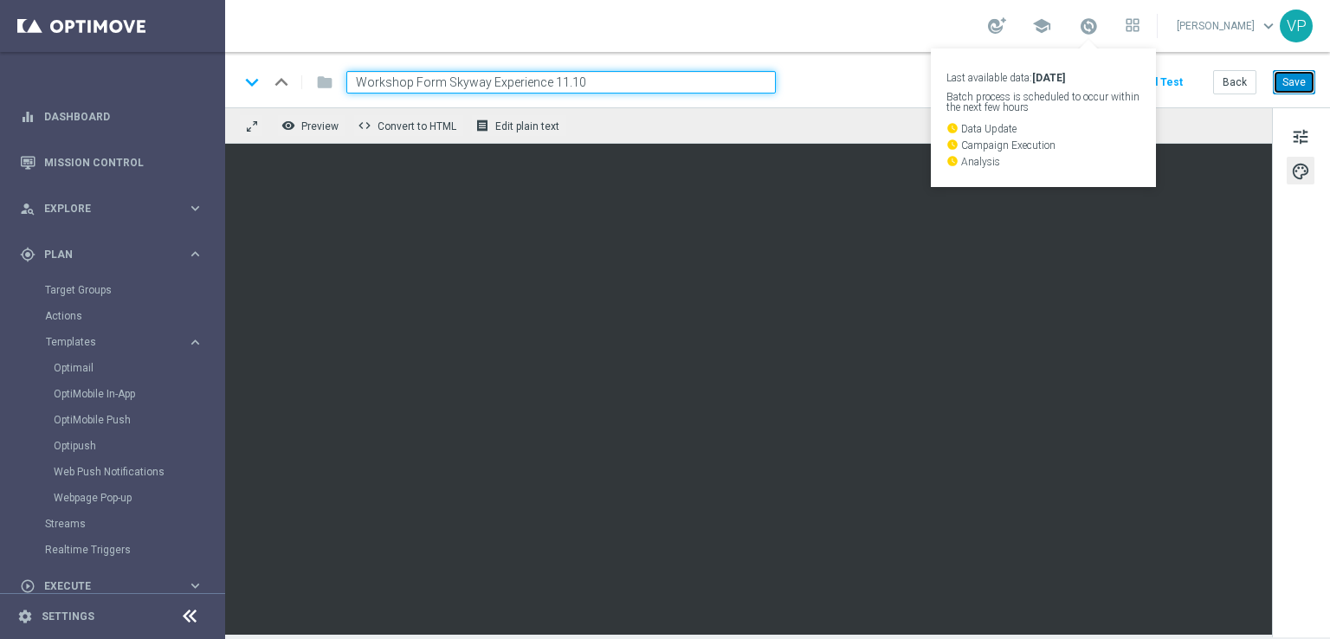
click at [1297, 81] on button "Save" at bounding box center [1294, 82] width 42 height 24
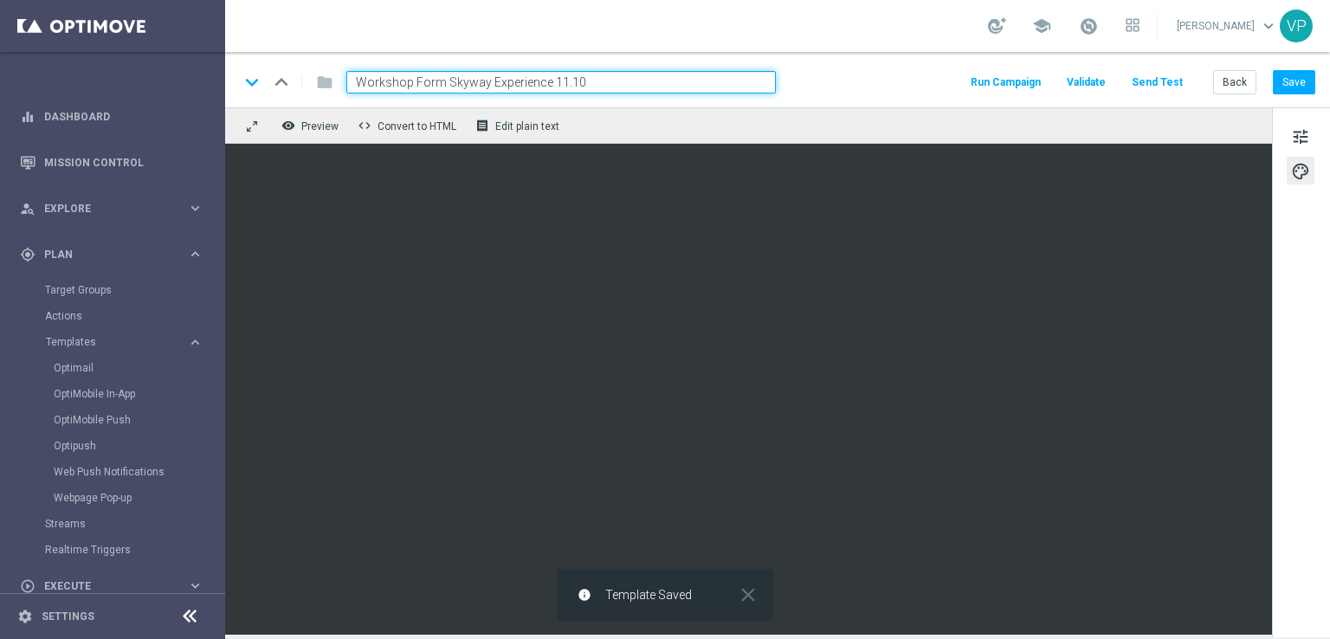
click at [1146, 87] on button "Send Test" at bounding box center [1157, 82] width 56 height 23
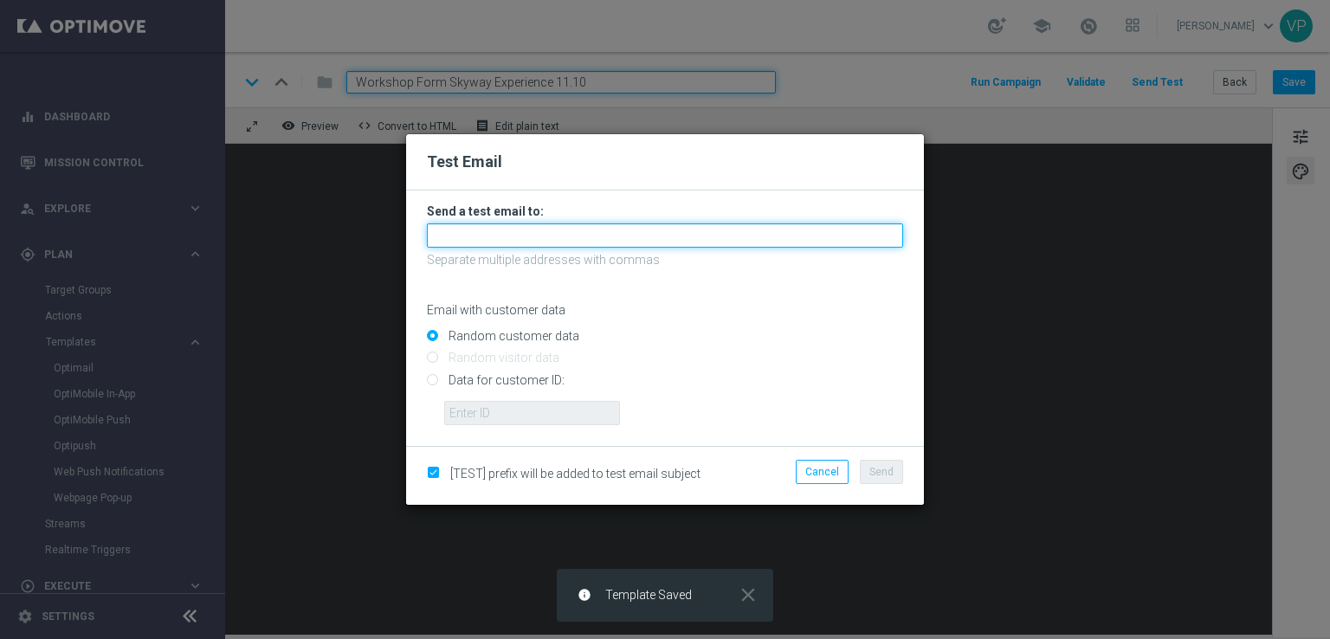
drag, startPoint x: 627, startPoint y: 233, endPoint x: 611, endPoint y: 243, distance: 19.0
click at [627, 233] on input "text" at bounding box center [665, 235] width 476 height 24
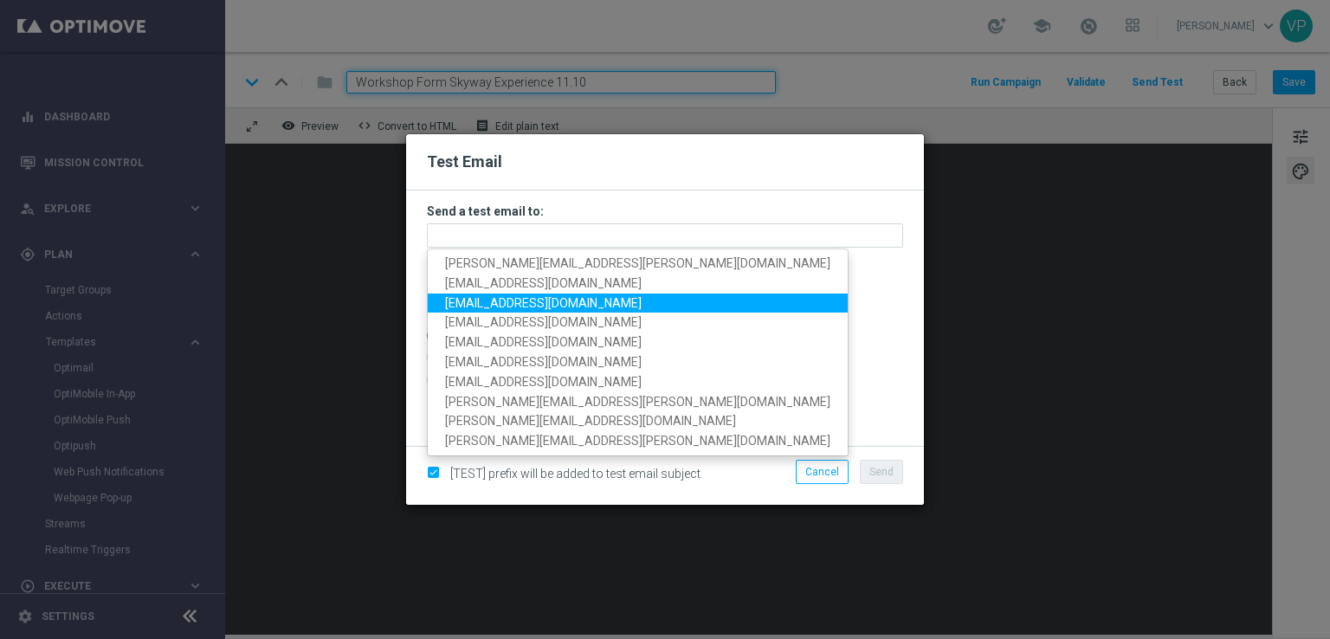
click at [482, 302] on span "[EMAIL_ADDRESS][DOMAIN_NAME]" at bounding box center [543, 302] width 197 height 14
type input "[EMAIL_ADDRESS][DOMAIN_NAME]"
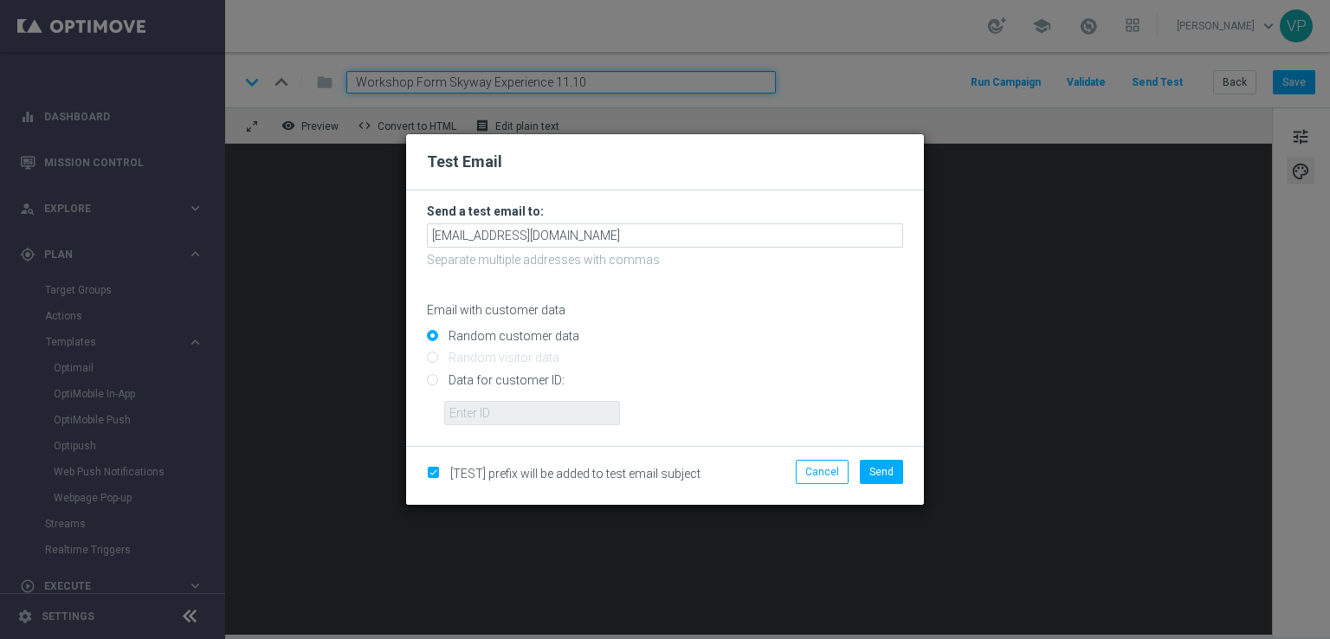
click at [478, 377] on input "Data for customer ID:" at bounding box center [665, 387] width 476 height 24
radio input "true"
click at [499, 401] on input "text" at bounding box center [532, 413] width 176 height 24
type input "3262295"
click at [887, 476] on span "Send" at bounding box center [882, 472] width 24 height 12
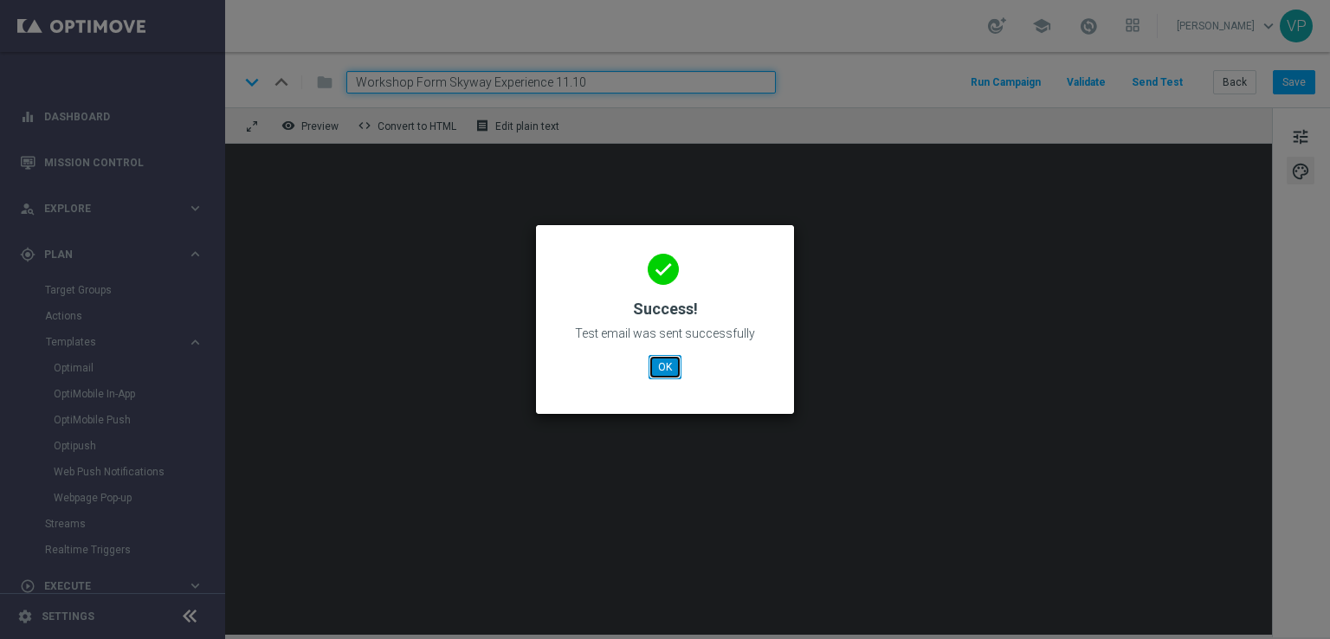
click at [667, 378] on button "OK" at bounding box center [665, 367] width 33 height 24
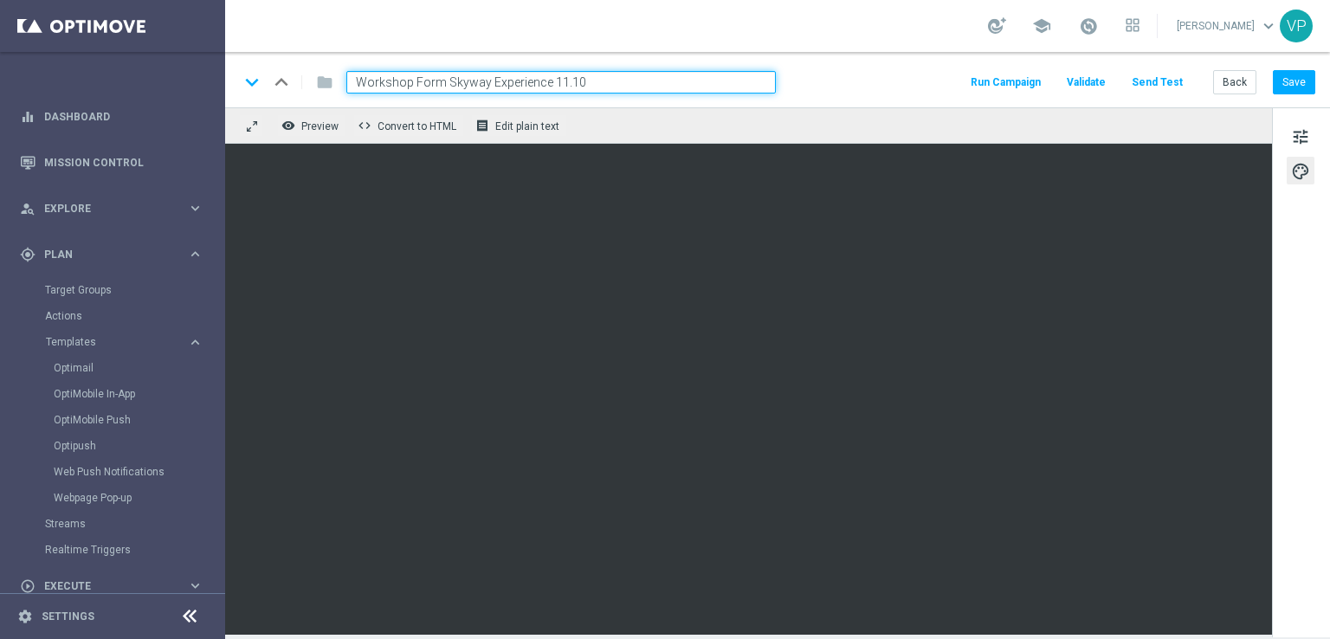
click at [1170, 84] on button "Send Test" at bounding box center [1157, 82] width 56 height 23
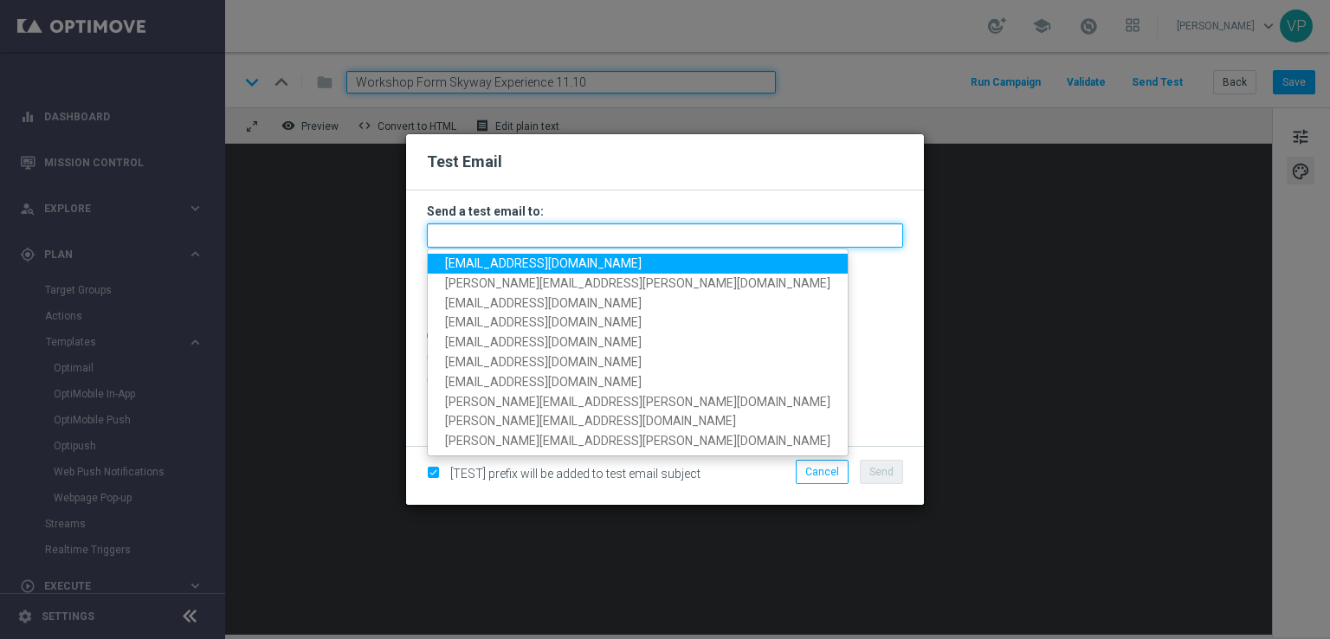
drag, startPoint x: 662, startPoint y: 236, endPoint x: 640, endPoint y: 247, distance: 24.0
click at [662, 236] on input "text" at bounding box center [665, 235] width 476 height 24
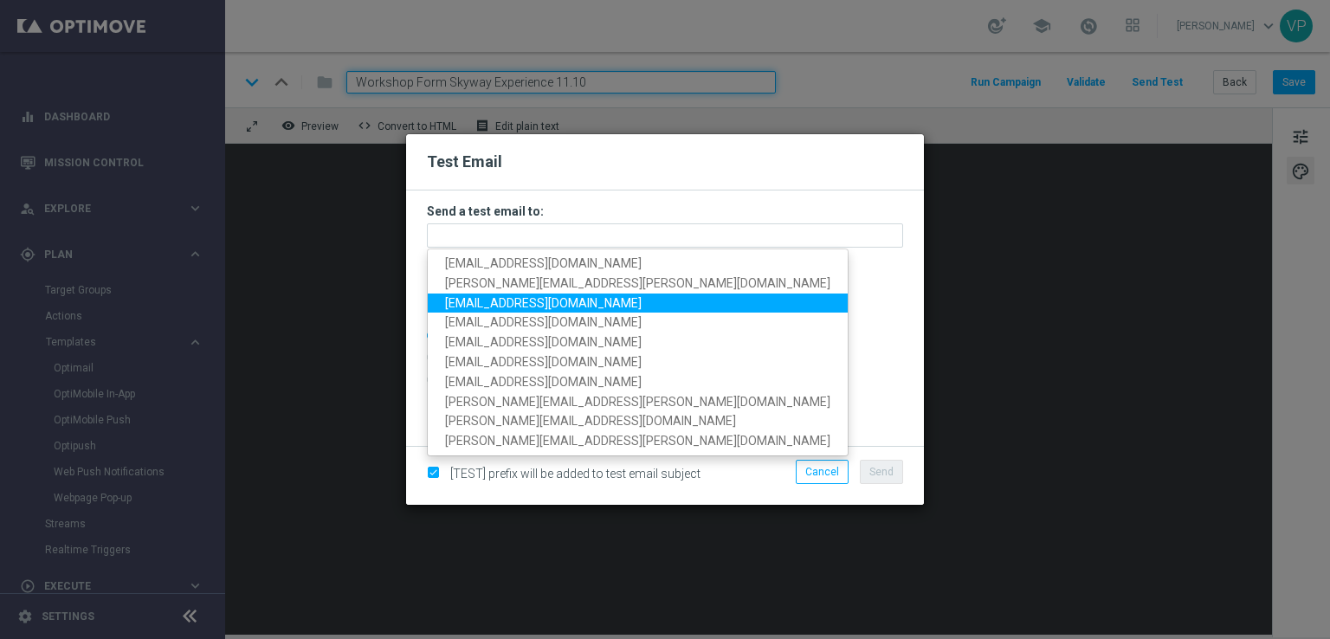
click at [461, 298] on span "[EMAIL_ADDRESS][DOMAIN_NAME]" at bounding box center [543, 302] width 197 height 14
type input "[EMAIL_ADDRESS][DOMAIN_NAME]"
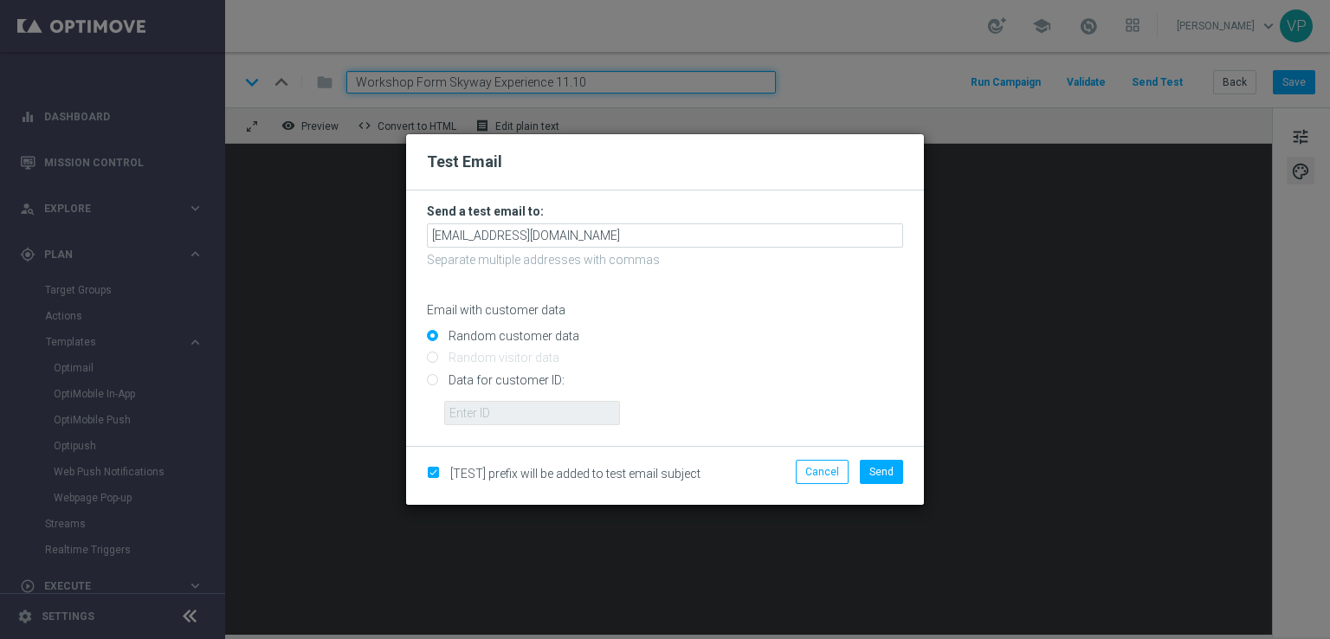
click at [498, 392] on input "Data for customer ID:" at bounding box center [665, 387] width 476 height 24
radio input "true"
click at [527, 420] on input "text" at bounding box center [532, 413] width 176 height 24
type input "3832155"
click at [897, 468] on button "Send" at bounding box center [881, 472] width 43 height 24
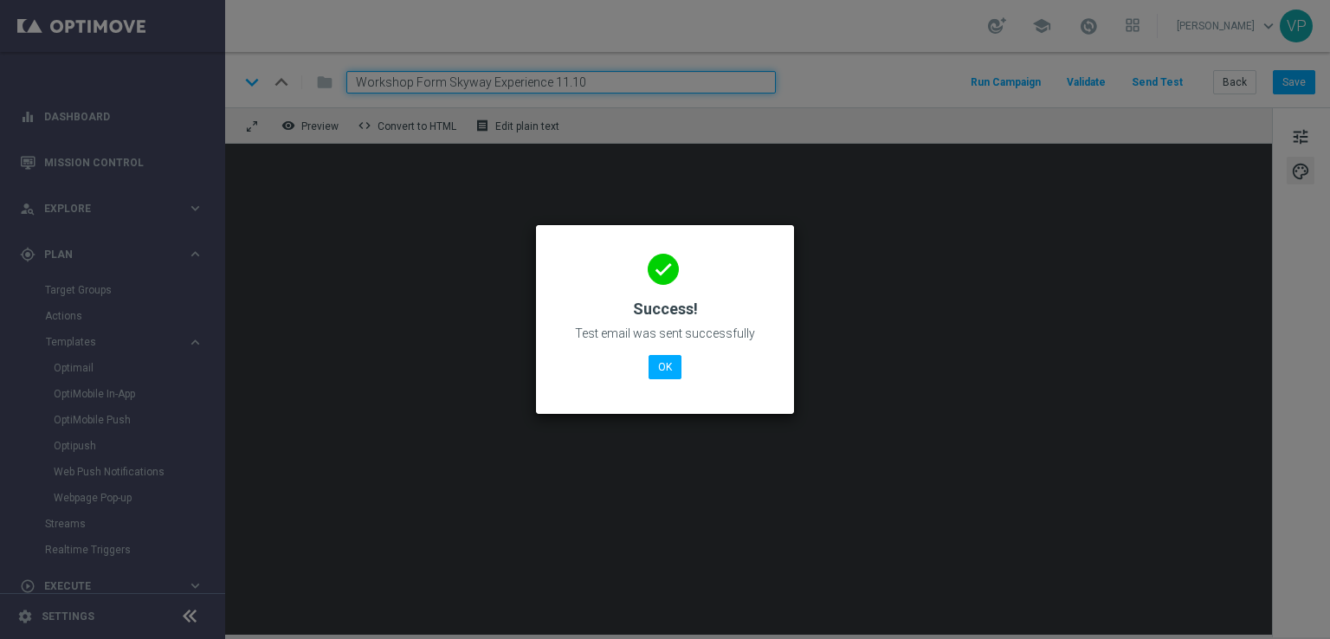
click at [646, 377] on div "done Success! Test email was sent successfully OK" at bounding box center [665, 317] width 217 height 151
click at [662, 368] on button "OK" at bounding box center [665, 367] width 33 height 24
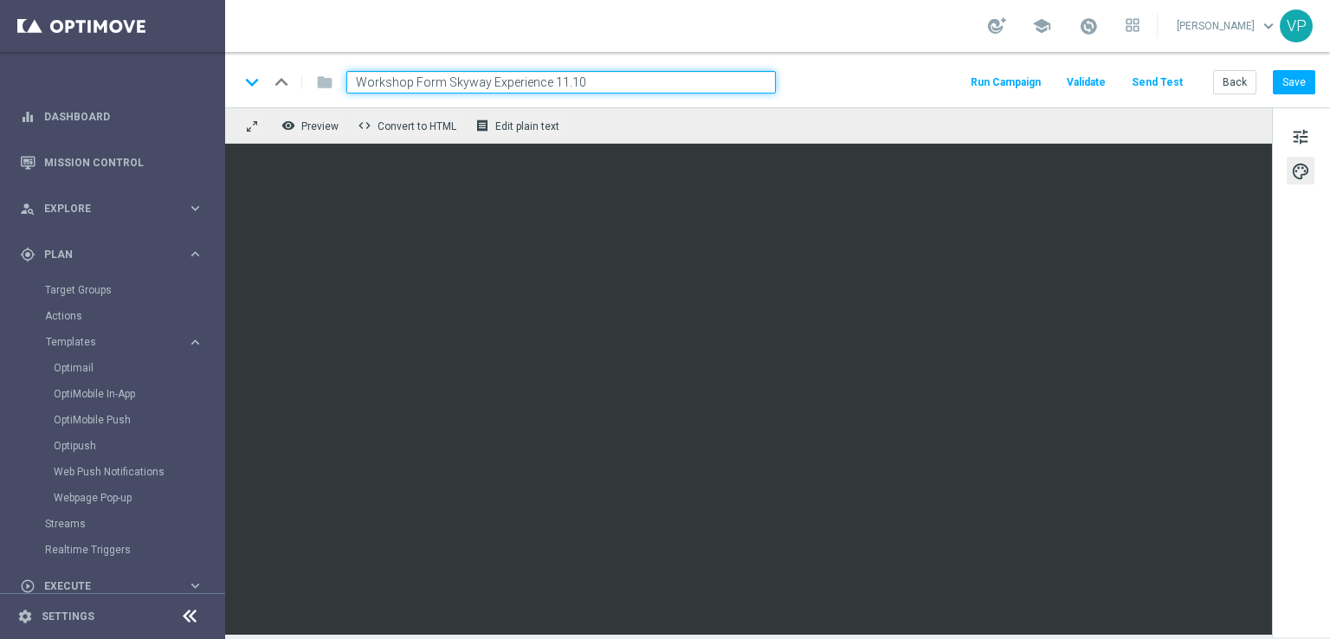
click at [1174, 81] on button "Send Test" at bounding box center [1157, 82] width 56 height 23
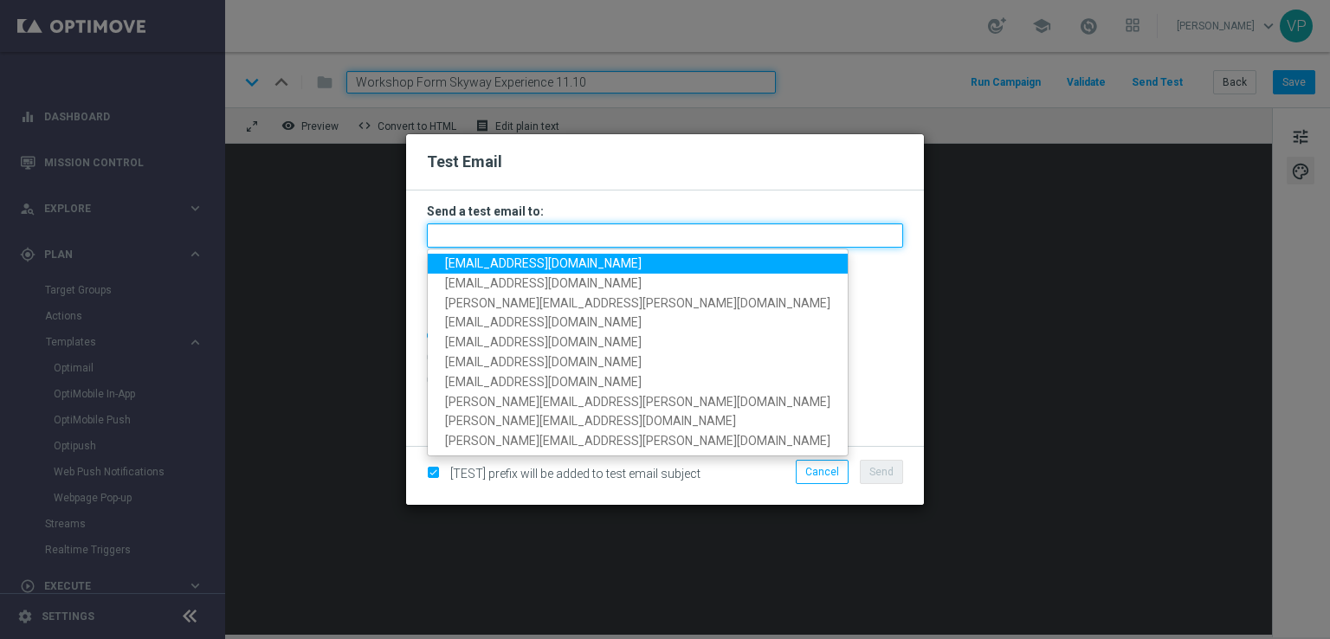
click at [592, 232] on input "text" at bounding box center [665, 235] width 476 height 24
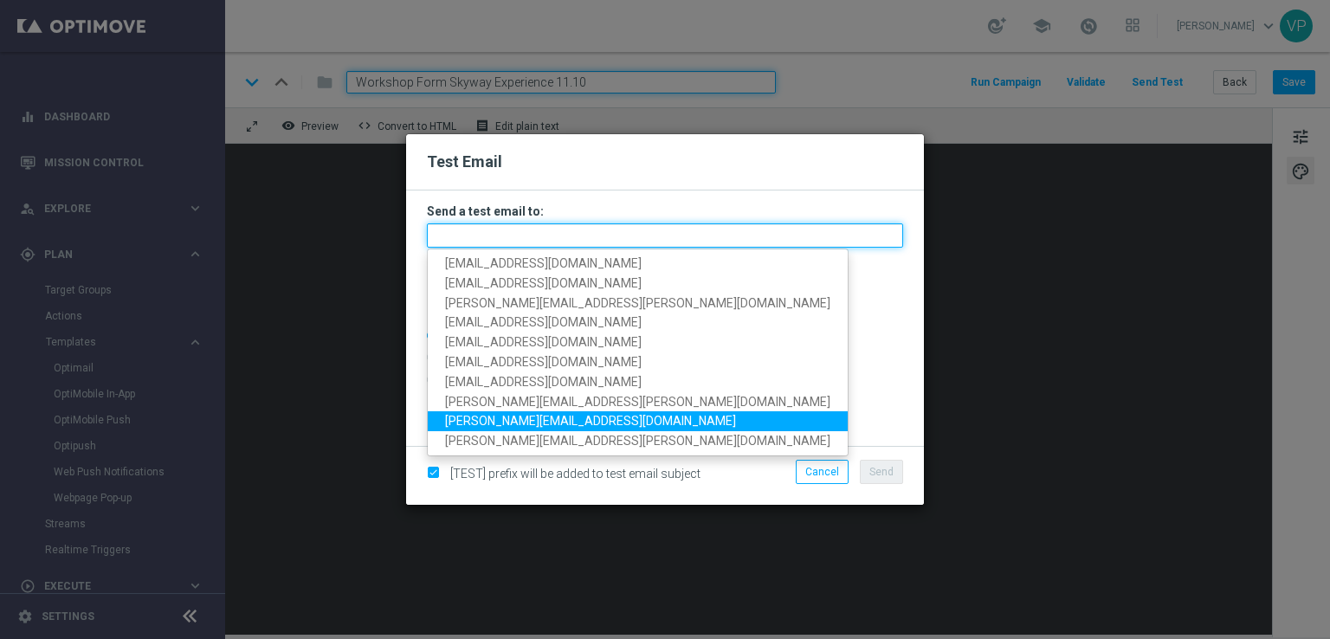
click at [783, 236] on input "text" at bounding box center [665, 235] width 476 height 24
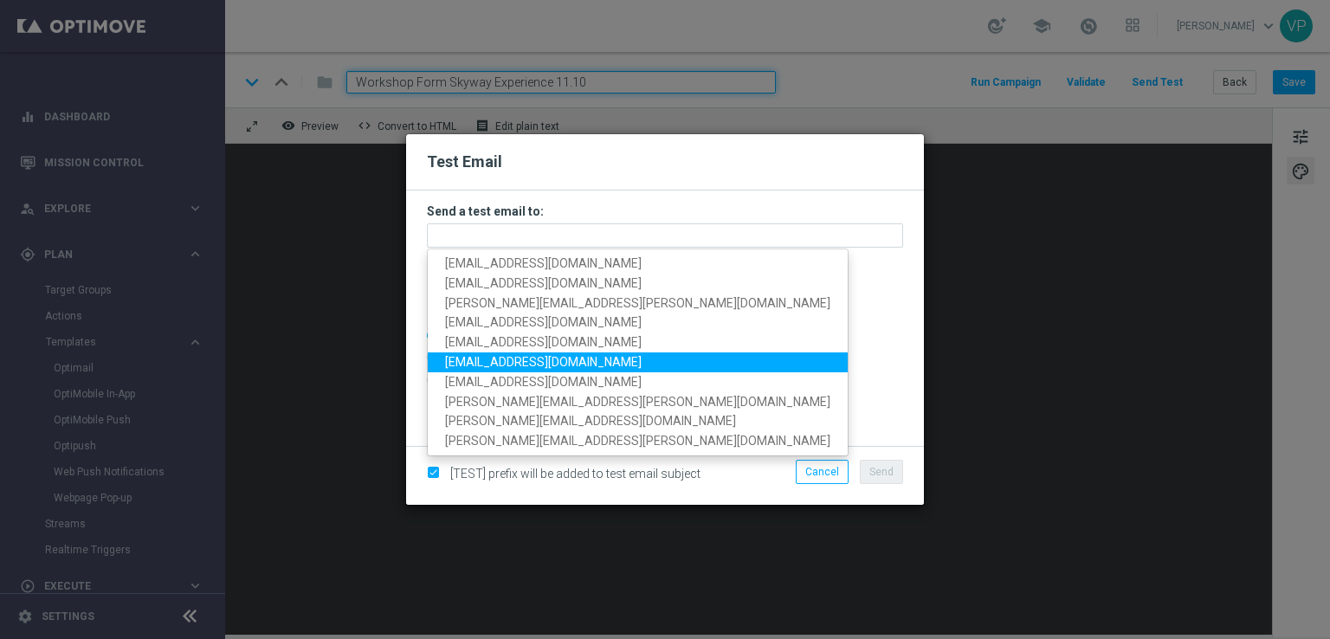
click at [579, 367] on link "[EMAIL_ADDRESS][DOMAIN_NAME]" at bounding box center [638, 363] width 420 height 20
type input "[EMAIL_ADDRESS][DOMAIN_NAME]"
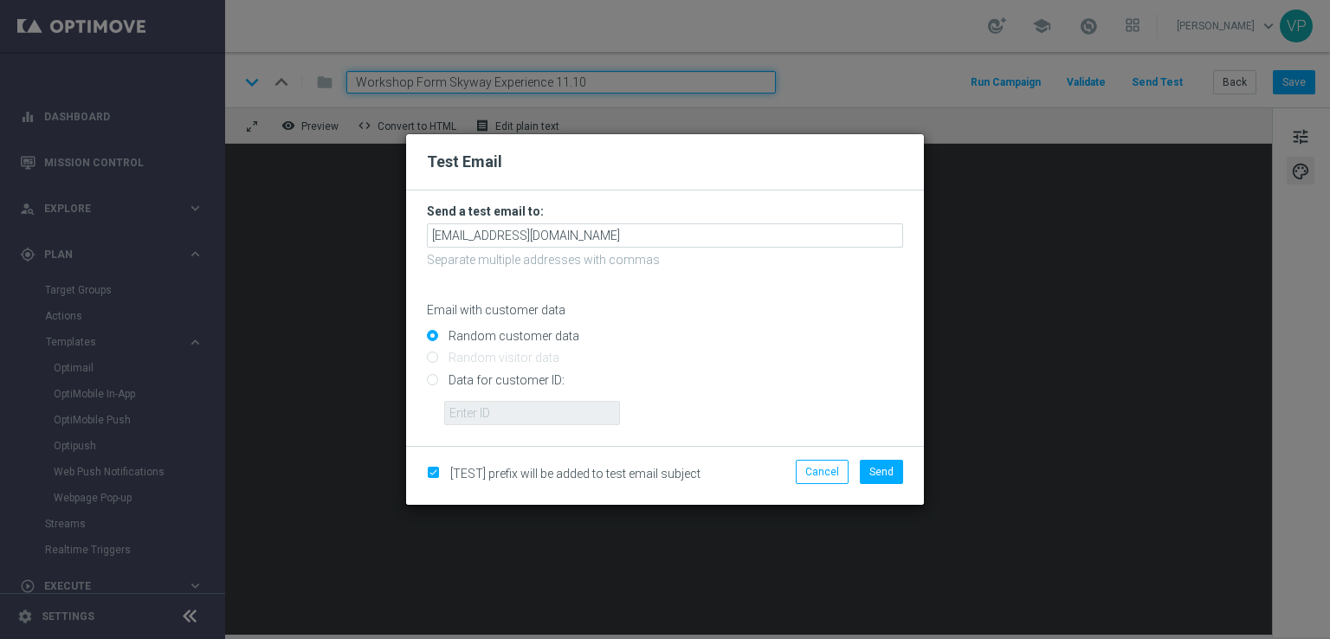
click at [471, 385] on input "Data for customer ID:" at bounding box center [665, 387] width 476 height 24
radio input "true"
click at [490, 423] on input "text" at bounding box center [532, 413] width 176 height 24
type input "3832155"
click at [893, 476] on span "Send" at bounding box center [882, 472] width 24 height 12
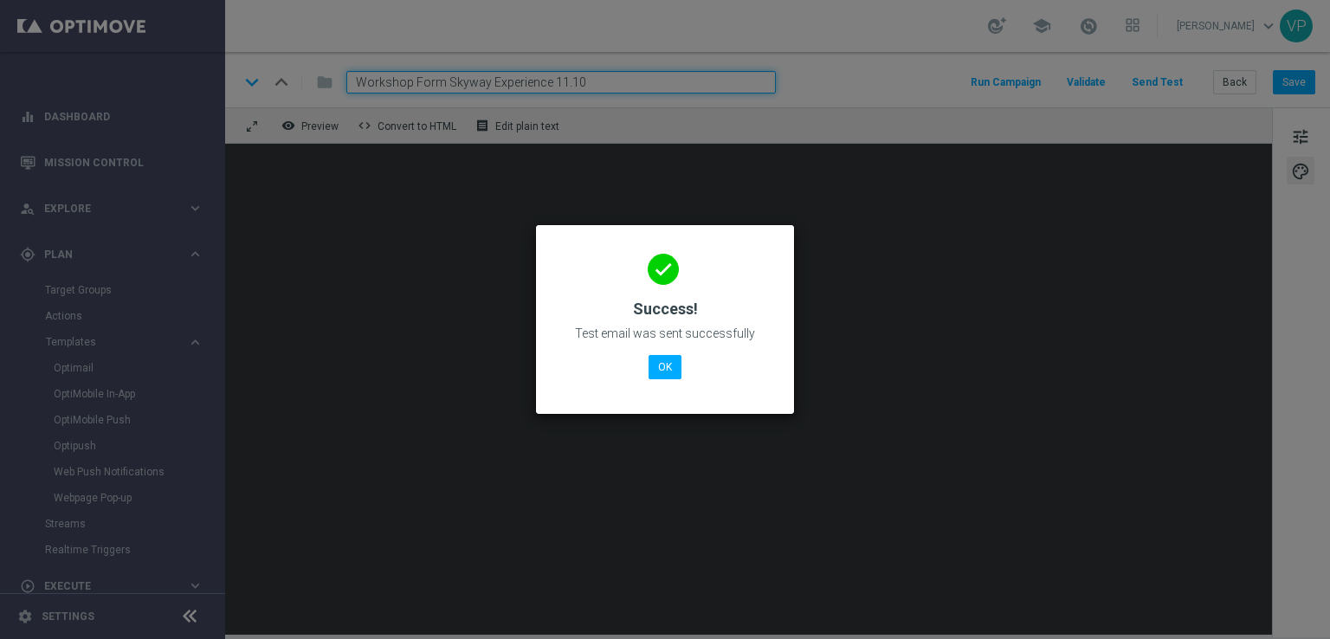
click at [310, 270] on modal-container "done Success! Test email was sent successfully OK" at bounding box center [665, 319] width 1330 height 639
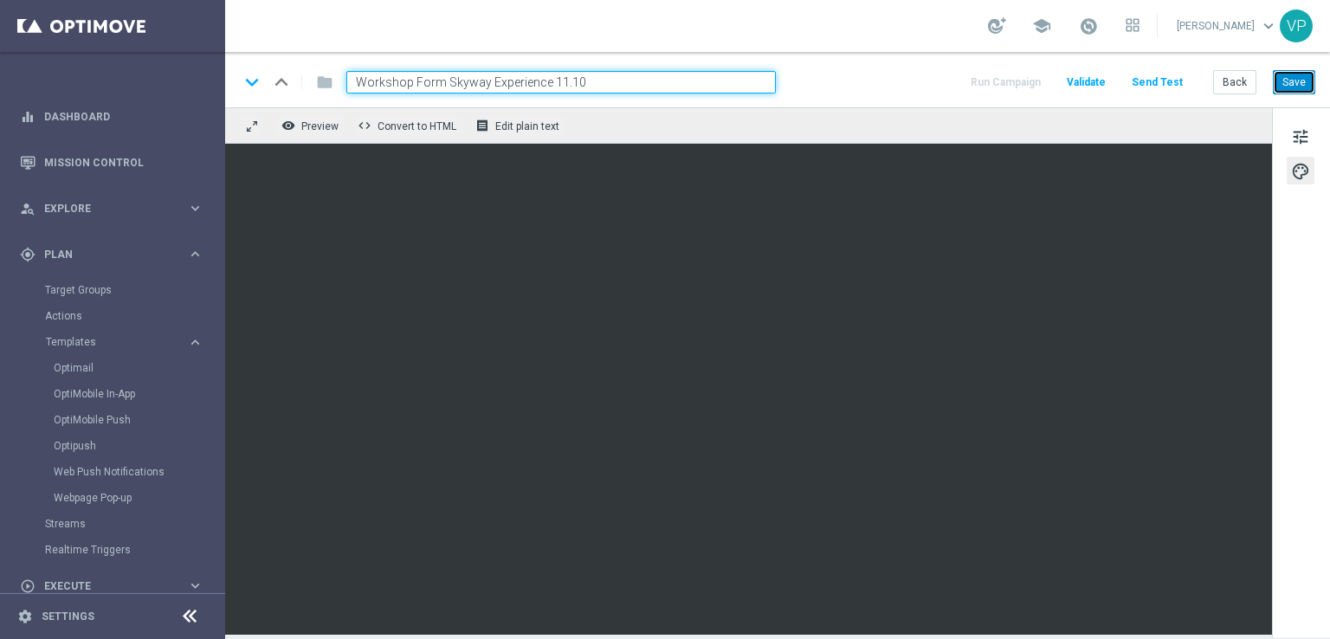
click at [1278, 79] on button "Save" at bounding box center [1294, 82] width 42 height 24
click at [1173, 81] on button "Send Test" at bounding box center [1157, 82] width 56 height 23
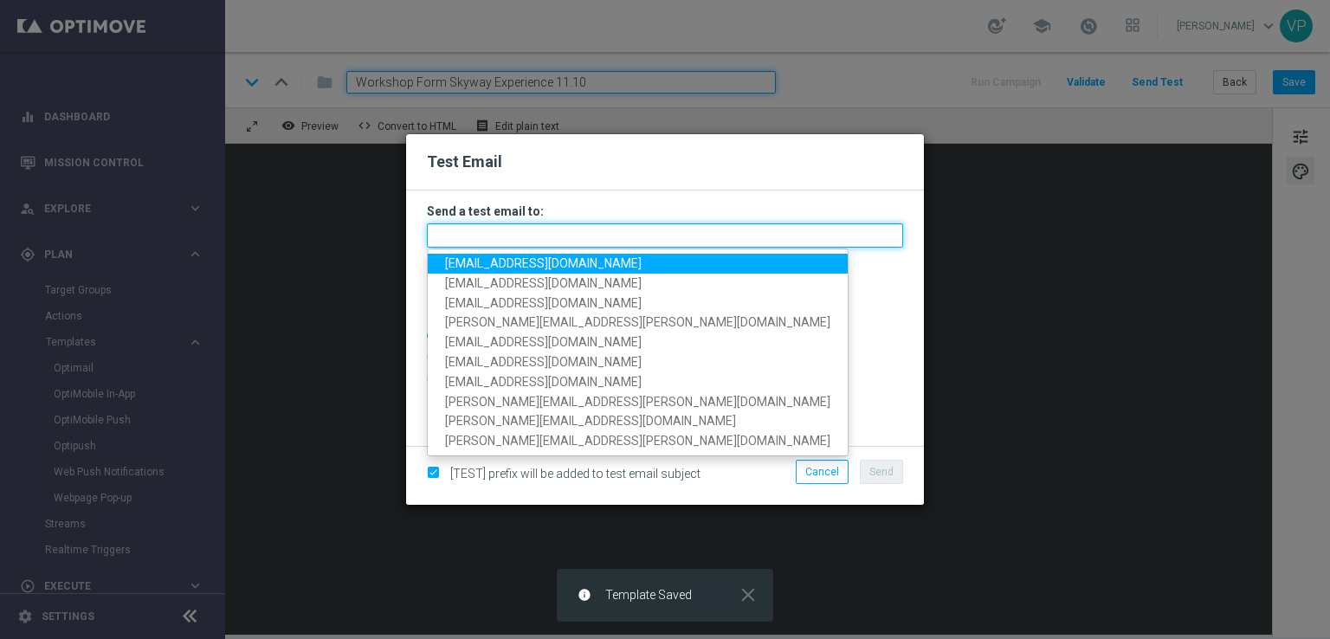
click at [546, 236] on input "text" at bounding box center [665, 235] width 476 height 24
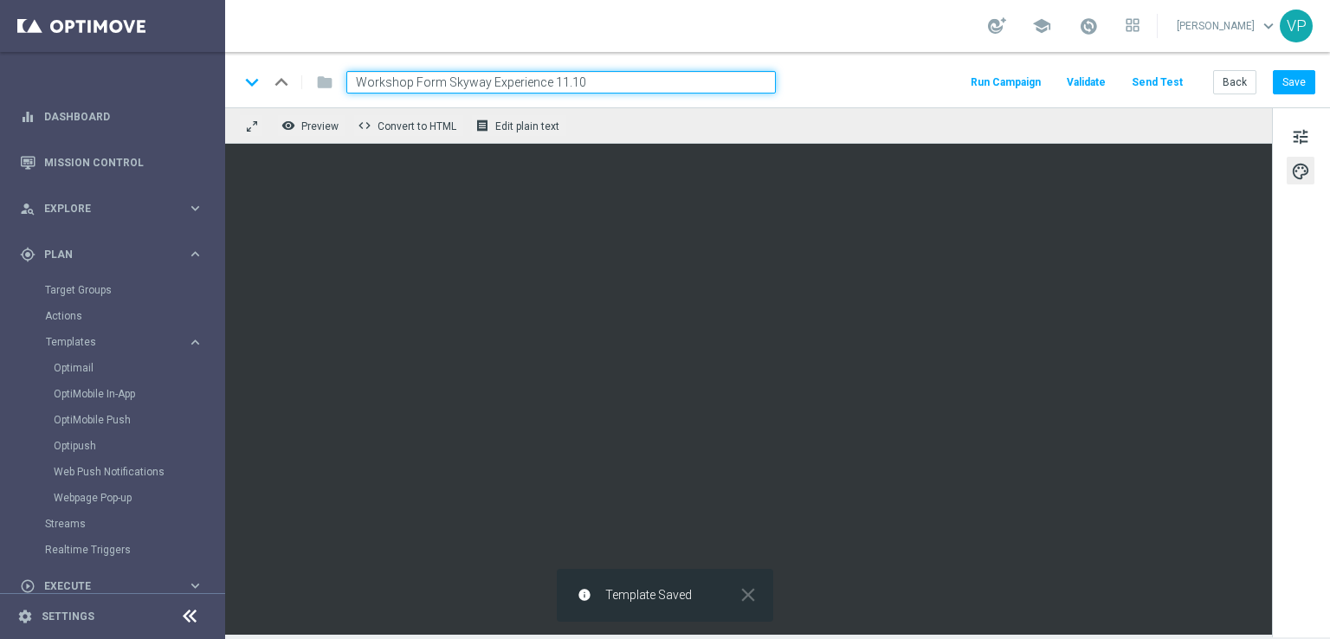
click at [1164, 89] on button "Send Test" at bounding box center [1157, 82] width 56 height 23
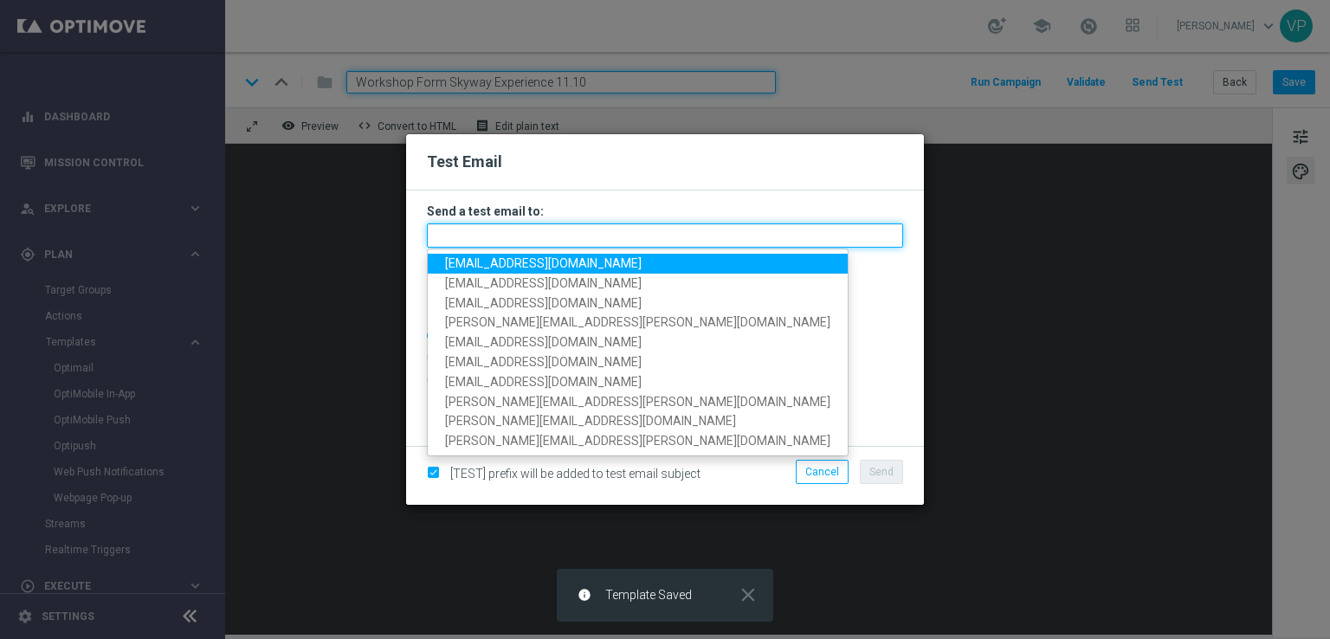
drag, startPoint x: 528, startPoint y: 236, endPoint x: 527, endPoint y: 247, distance: 11.4
click at [528, 236] on input "text" at bounding box center [665, 235] width 476 height 24
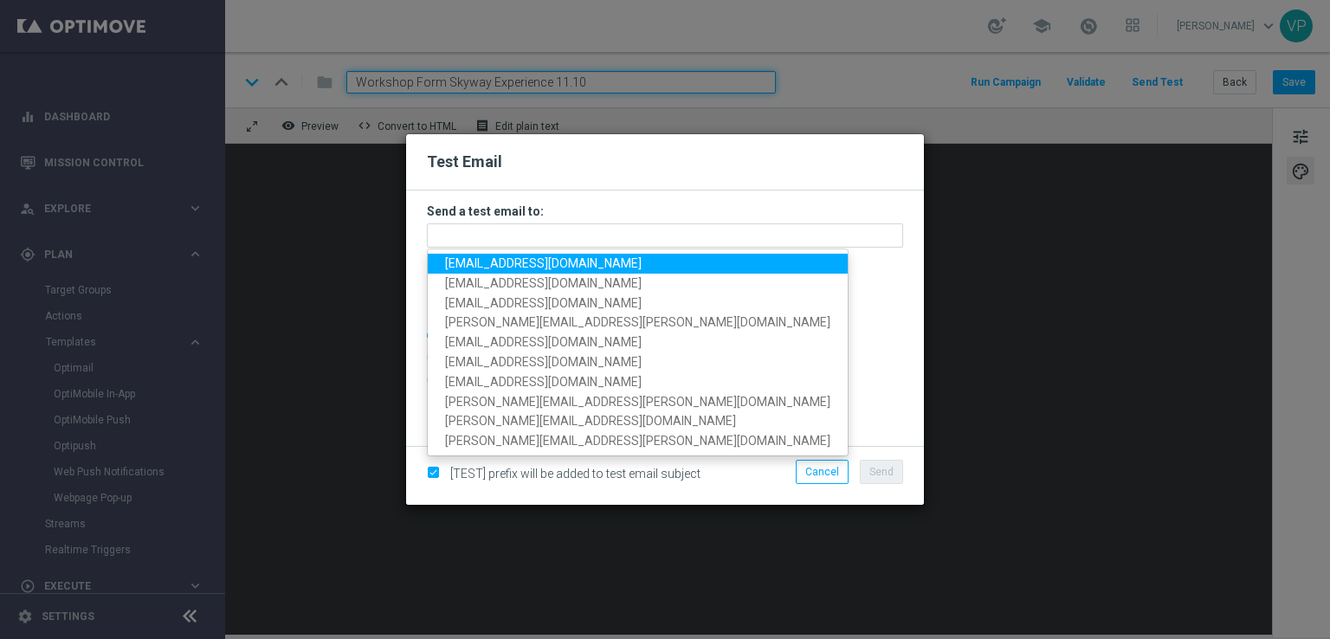
click at [482, 271] on link "[EMAIL_ADDRESS][DOMAIN_NAME]" at bounding box center [638, 264] width 420 height 20
type input "[EMAIL_ADDRESS][DOMAIN_NAME]"
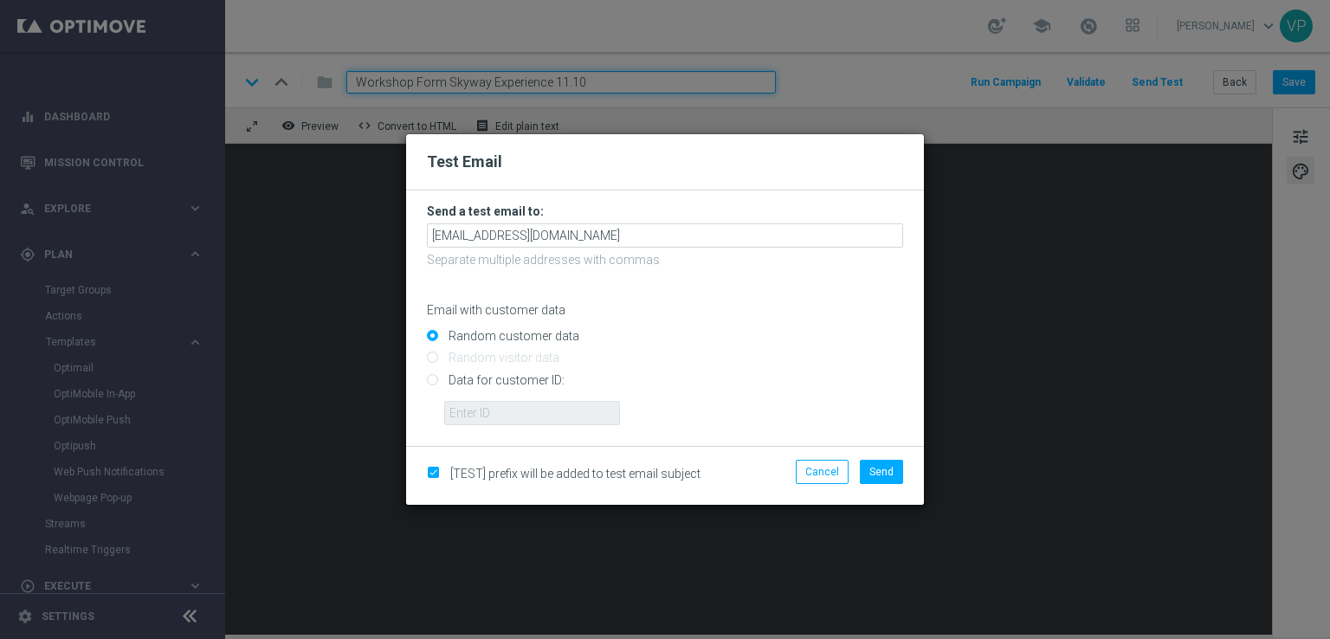
click at [475, 379] on input "Data for customer ID:" at bounding box center [665, 387] width 476 height 24
radio input "true"
drag, startPoint x: 496, startPoint y: 420, endPoint x: 505, endPoint y: 434, distance: 16.3
click at [496, 420] on input "text" at bounding box center [532, 413] width 176 height 24
type input "3832155"
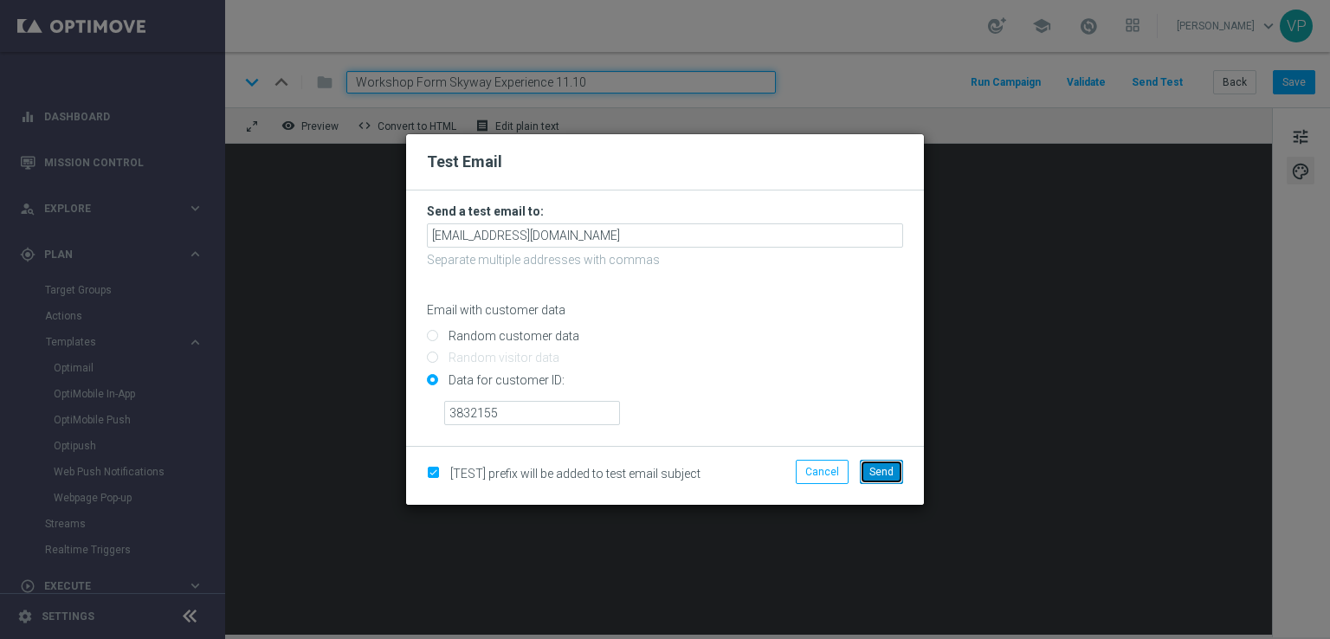
click at [889, 471] on span "Send" at bounding box center [882, 472] width 24 height 12
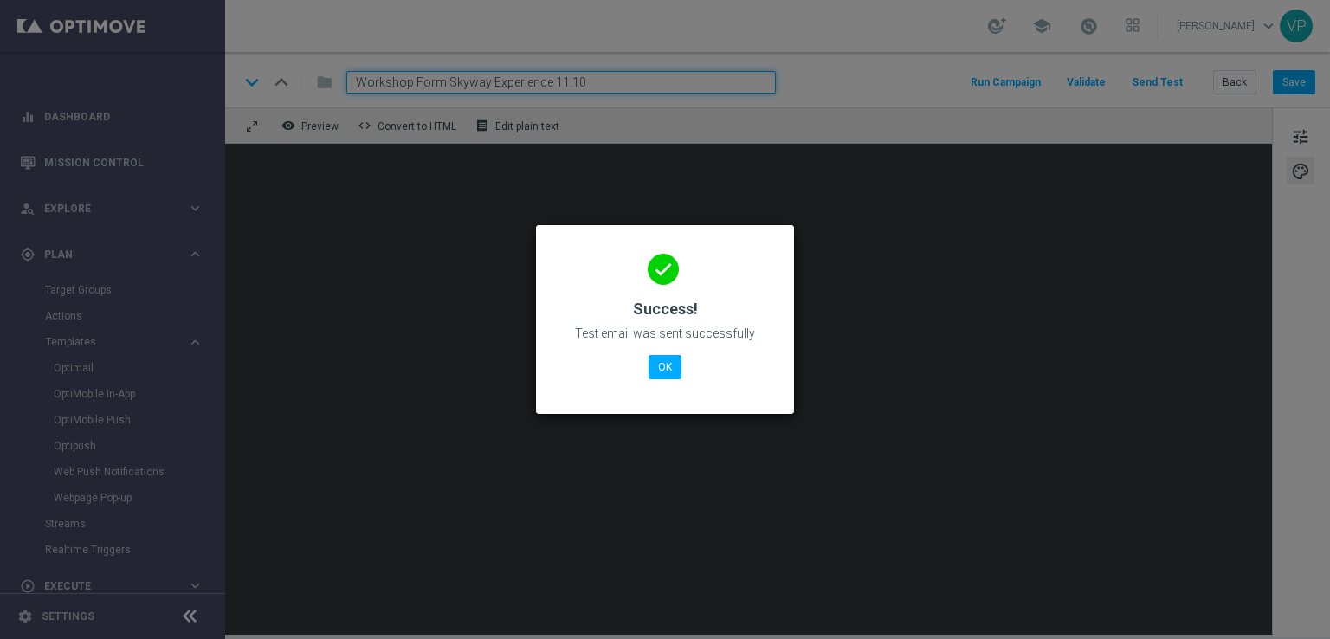
click at [270, 358] on modal-container "done Success! Test email was sent successfully OK" at bounding box center [665, 319] width 1330 height 639
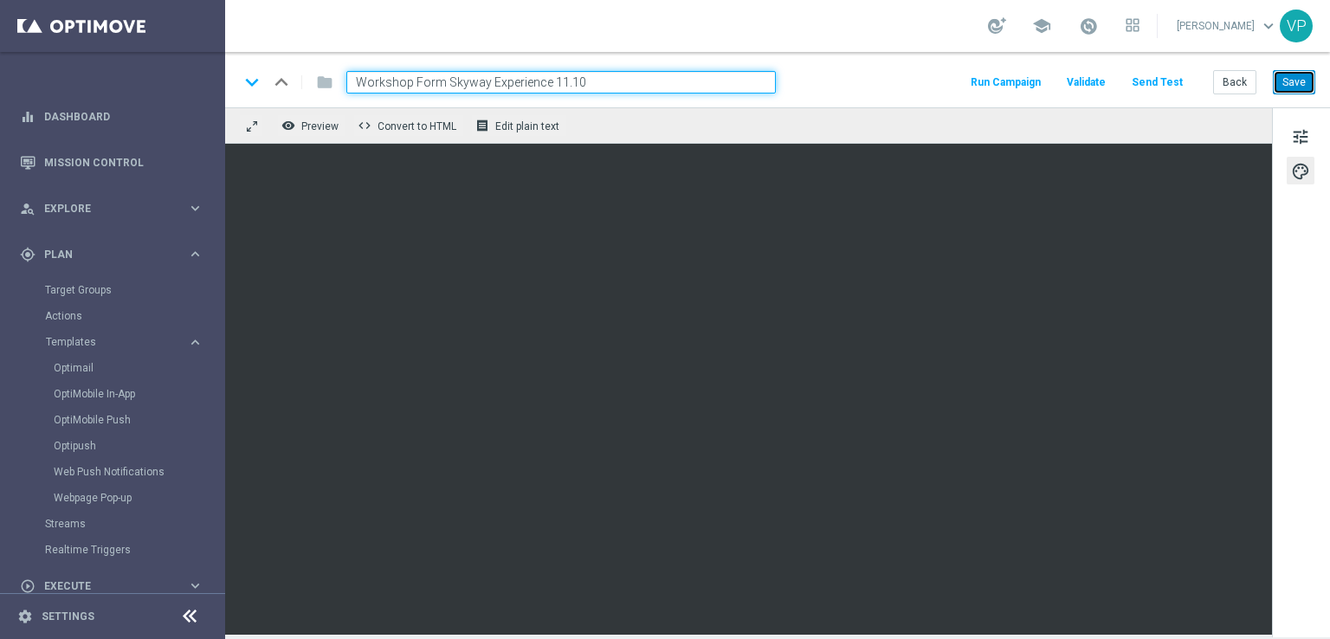
click at [1296, 74] on button "Save" at bounding box center [1294, 82] width 42 height 24
click at [1292, 84] on button "Save" at bounding box center [1294, 82] width 42 height 24
